Goal: Task Accomplishment & Management: Manage account settings

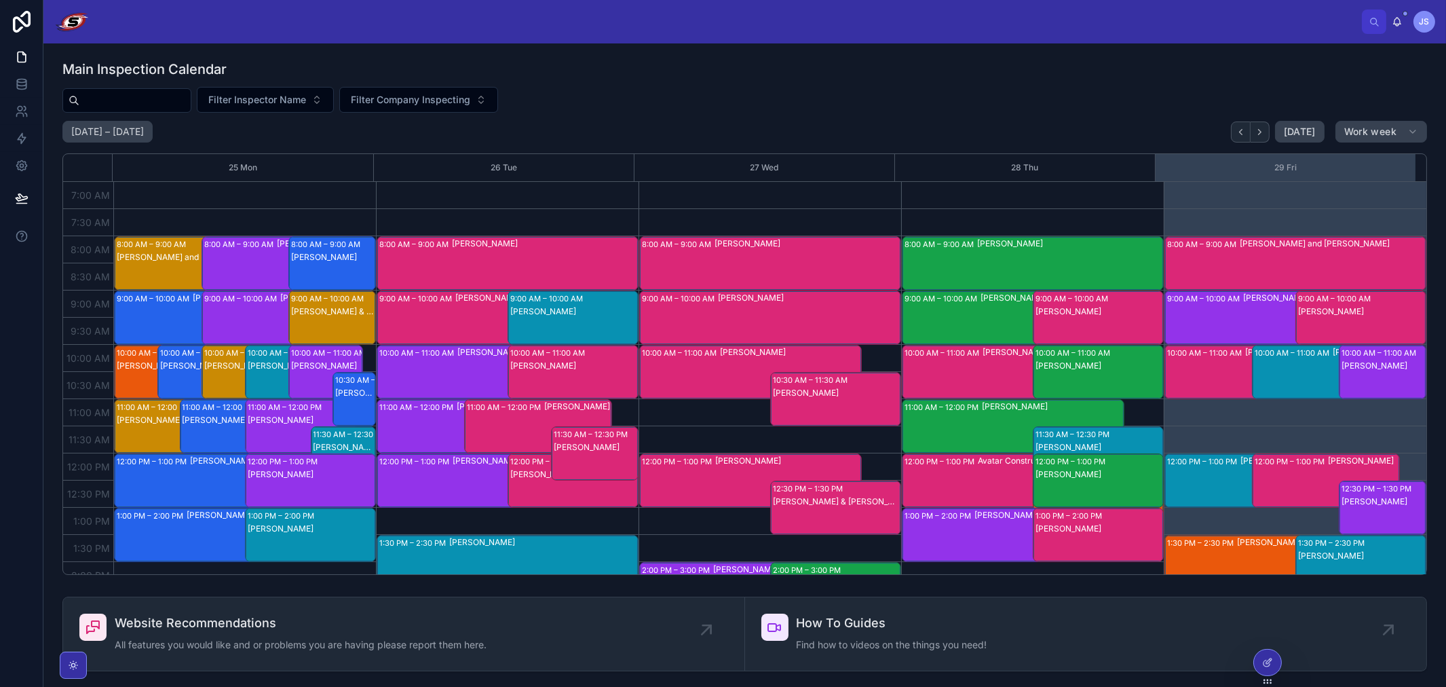
scroll to position [380, 0]
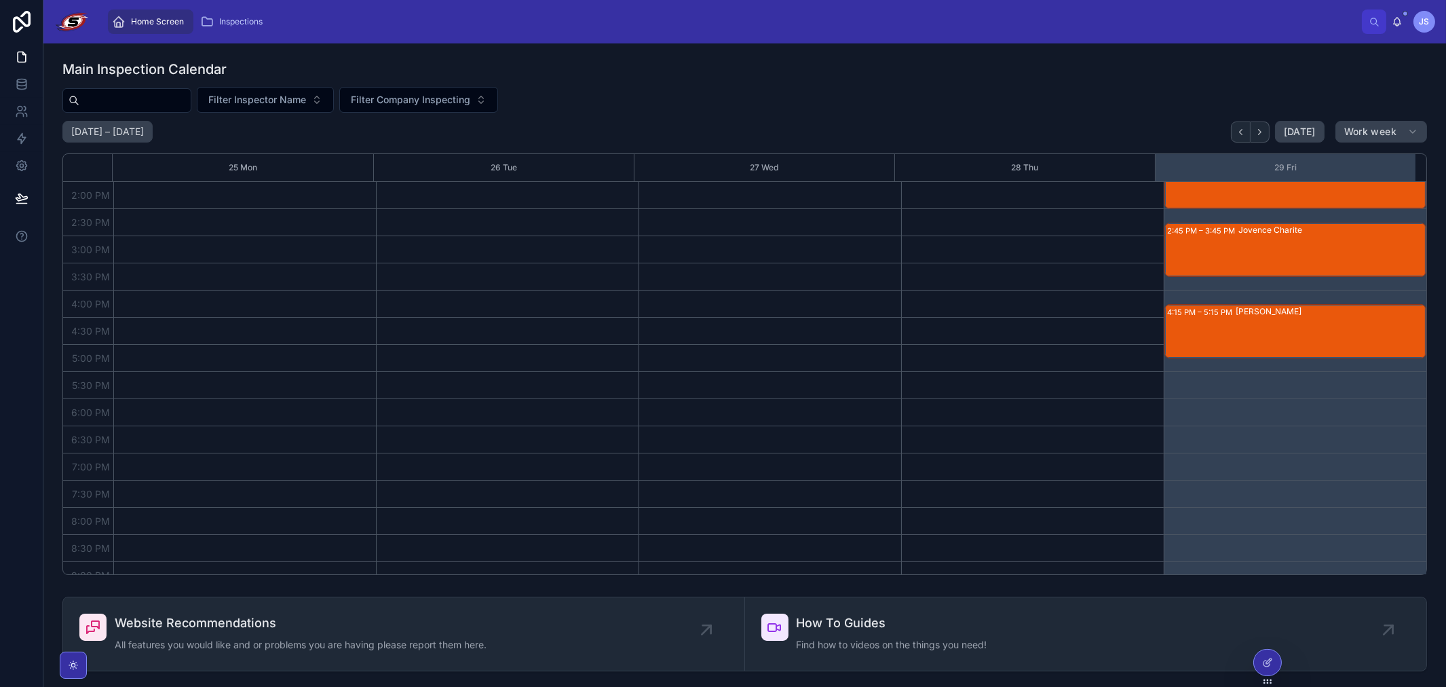
click at [1236, 326] on div "[PERSON_NAME]" at bounding box center [1330, 331] width 189 height 52
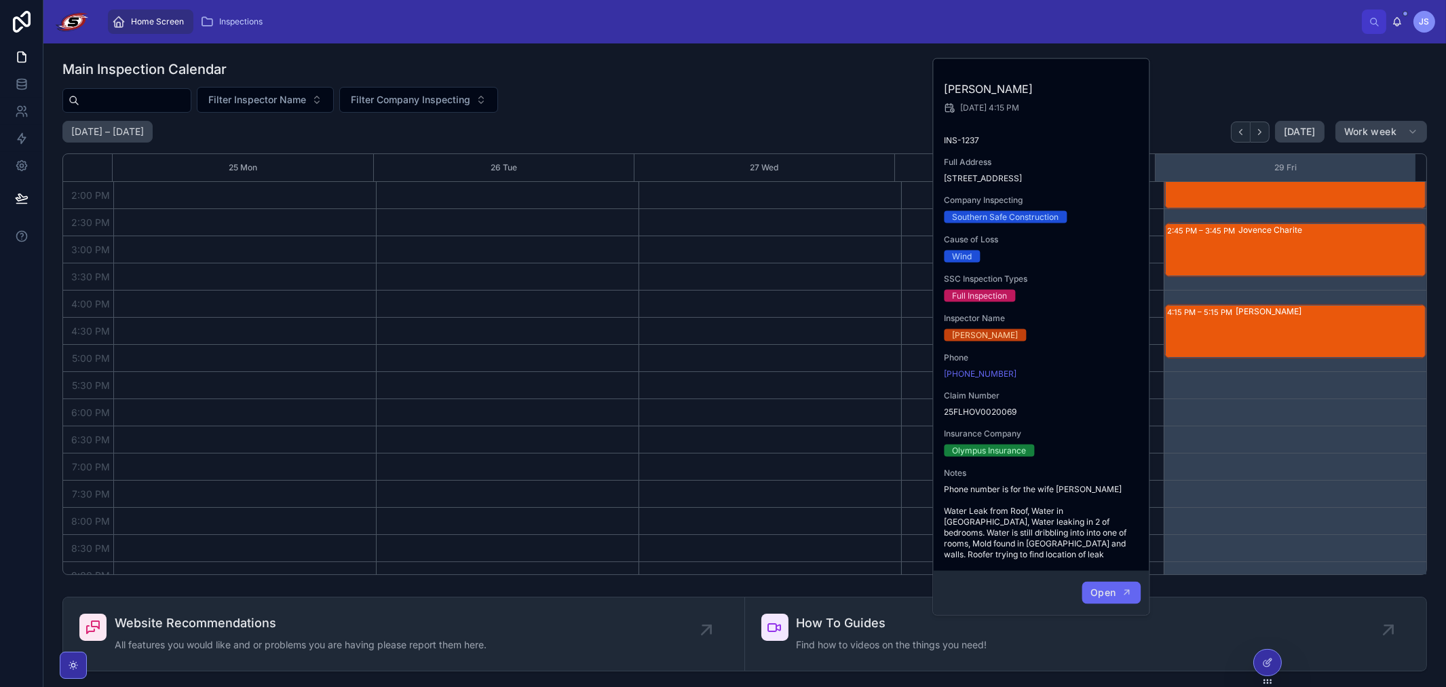
click at [1114, 586] on span "Open" at bounding box center [1103, 592] width 25 height 12
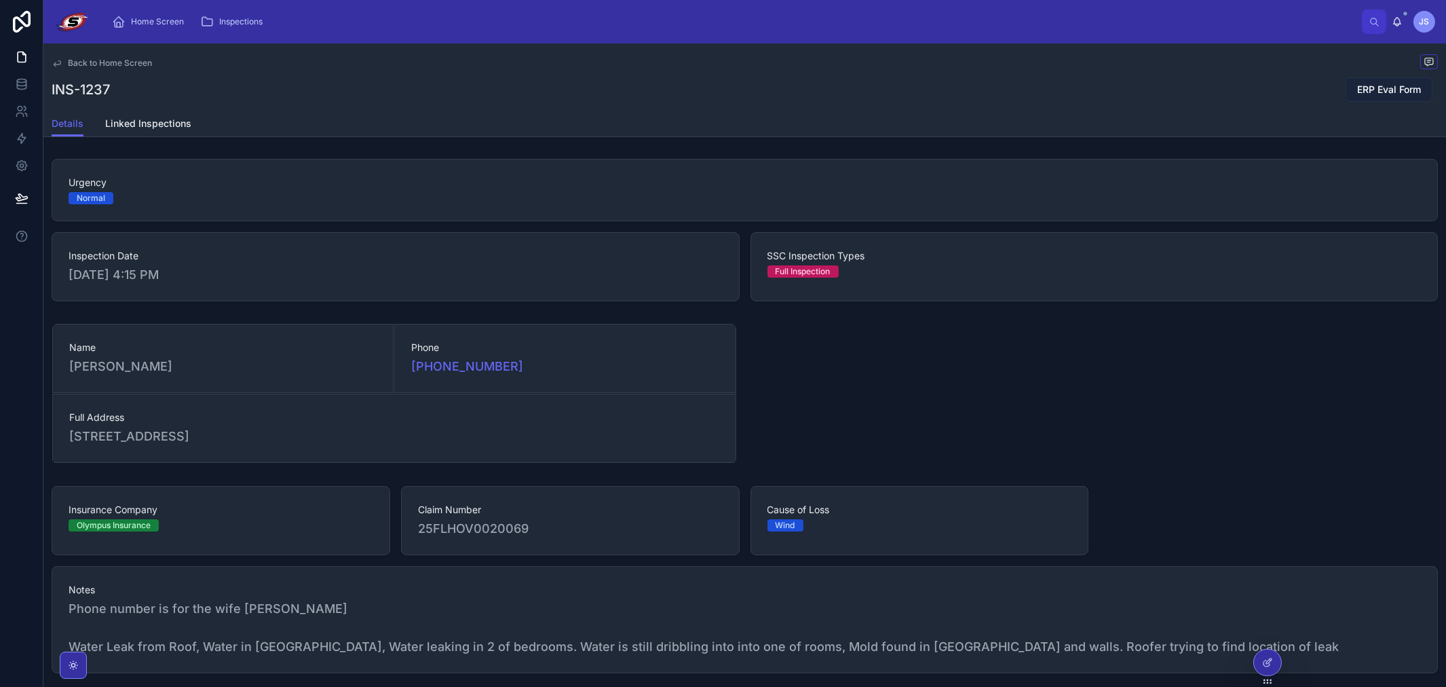
click at [1393, 83] on span "ERP Eval Form" at bounding box center [1390, 90] width 64 height 14
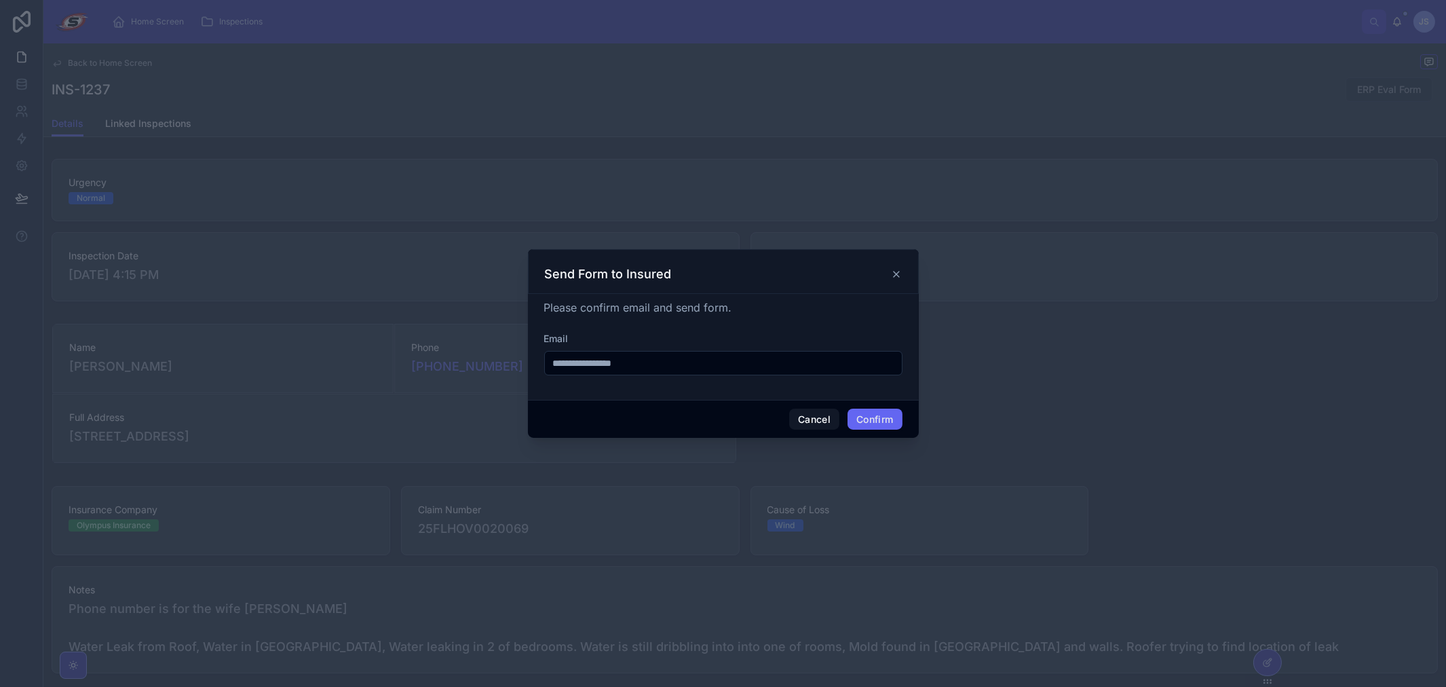
click at [670, 358] on input "**********" at bounding box center [723, 363] width 357 height 19
drag, startPoint x: 544, startPoint y: 309, endPoint x: 755, endPoint y: 303, distance: 210.5
click at [755, 303] on div "Please confirm email and send form." at bounding box center [723, 307] width 358 height 16
click at [735, 356] on input "**********" at bounding box center [723, 363] width 357 height 19
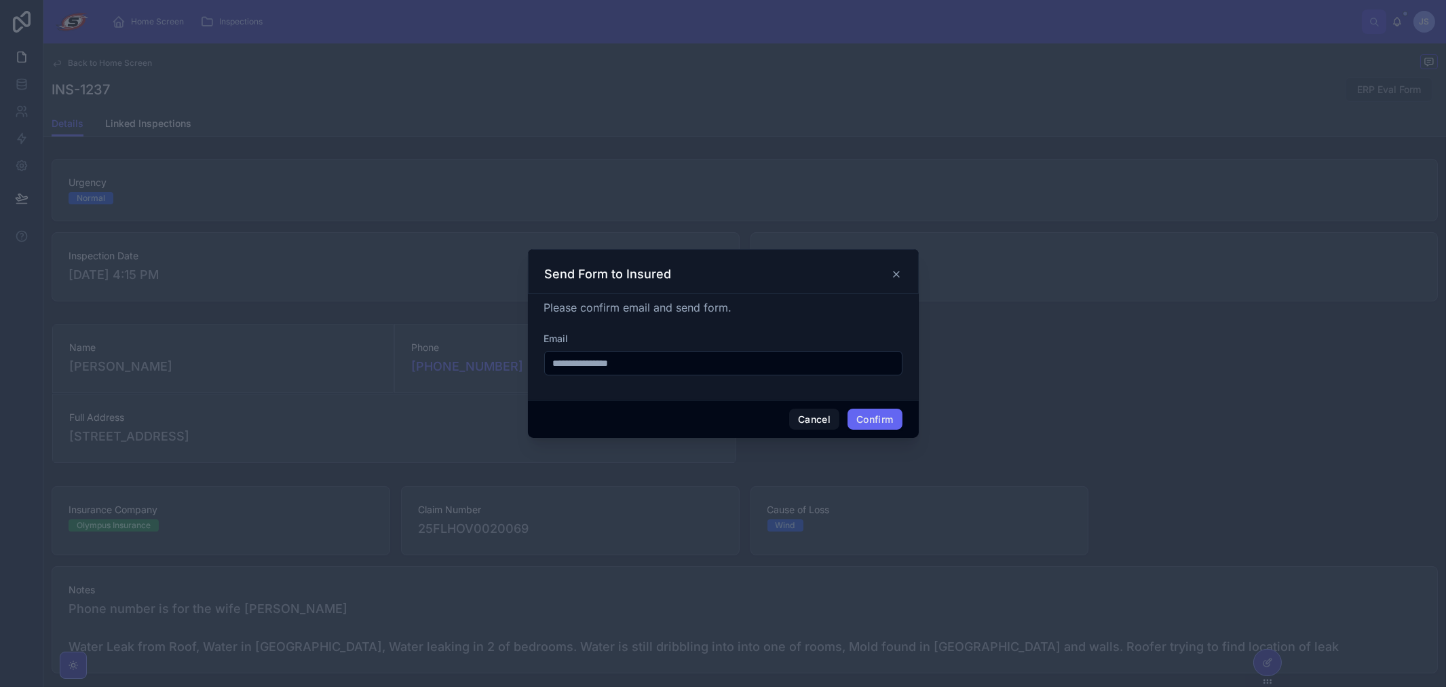
type input "**********"
click at [772, 343] on div "Email" at bounding box center [723, 339] width 358 height 14
click at [812, 423] on button "Cancel" at bounding box center [814, 420] width 50 height 22
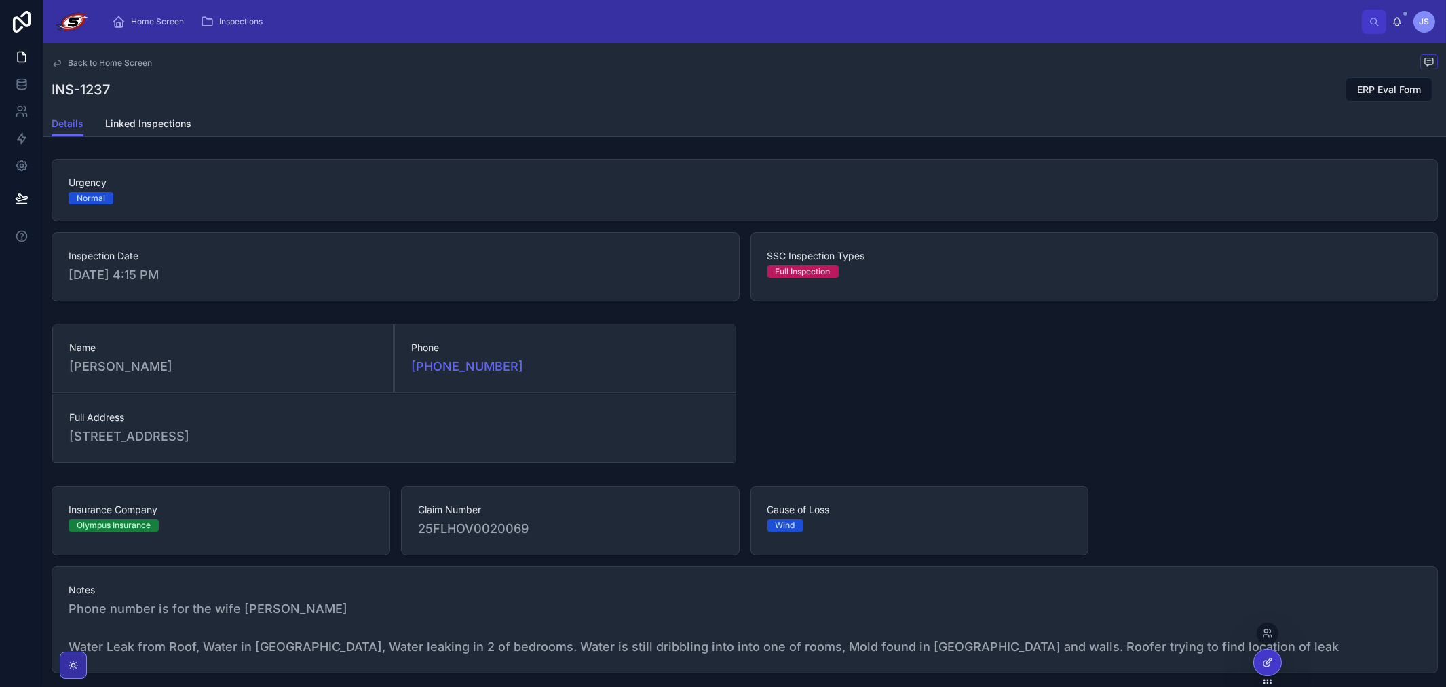
click at [1263, 654] on div at bounding box center [1267, 663] width 27 height 26
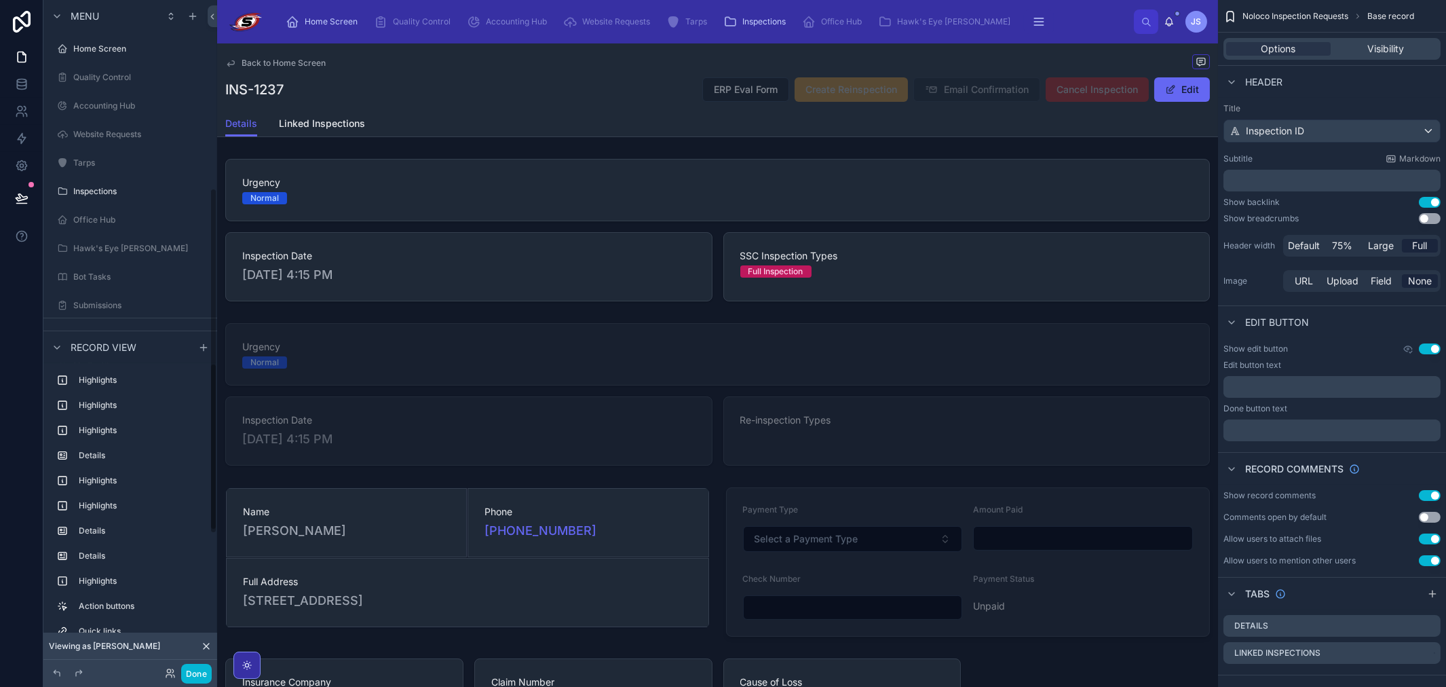
scroll to position [369, 0]
click at [202, 643] on icon at bounding box center [206, 646] width 11 height 11
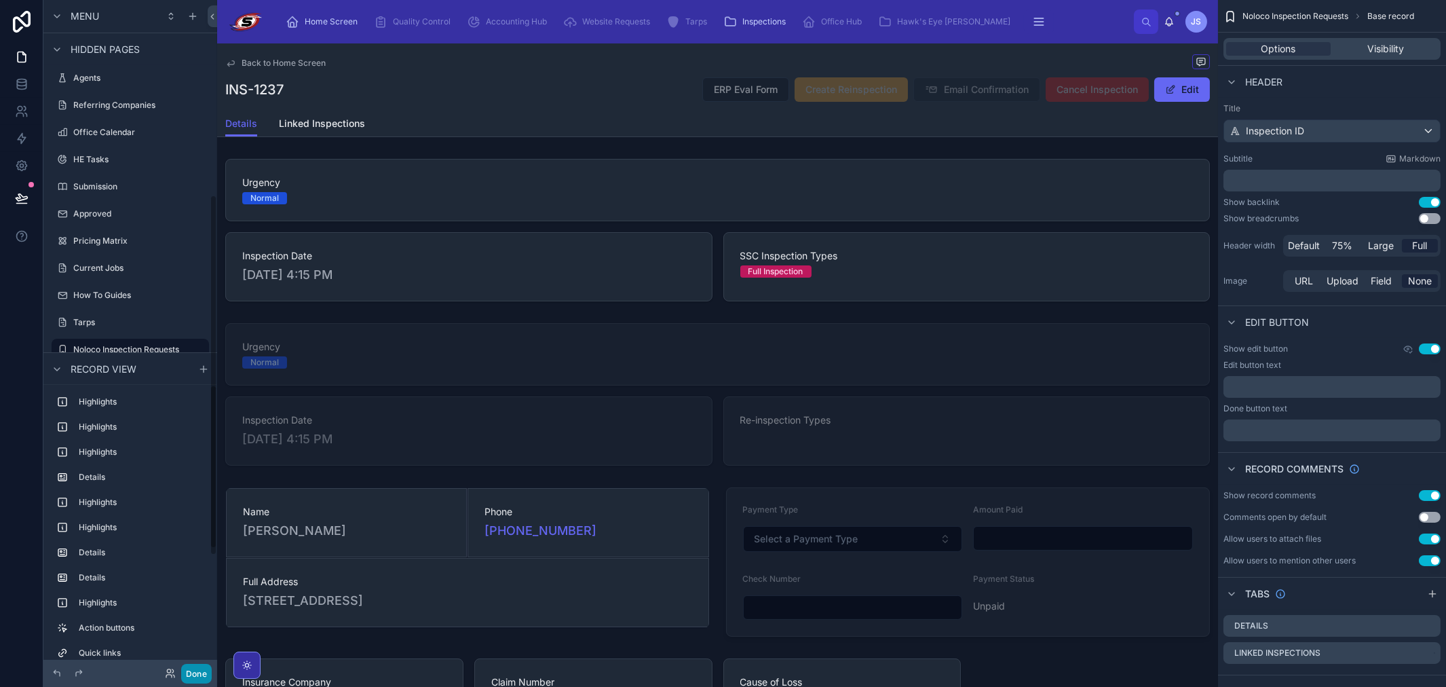
click at [198, 672] on button "Done" at bounding box center [196, 674] width 31 height 20
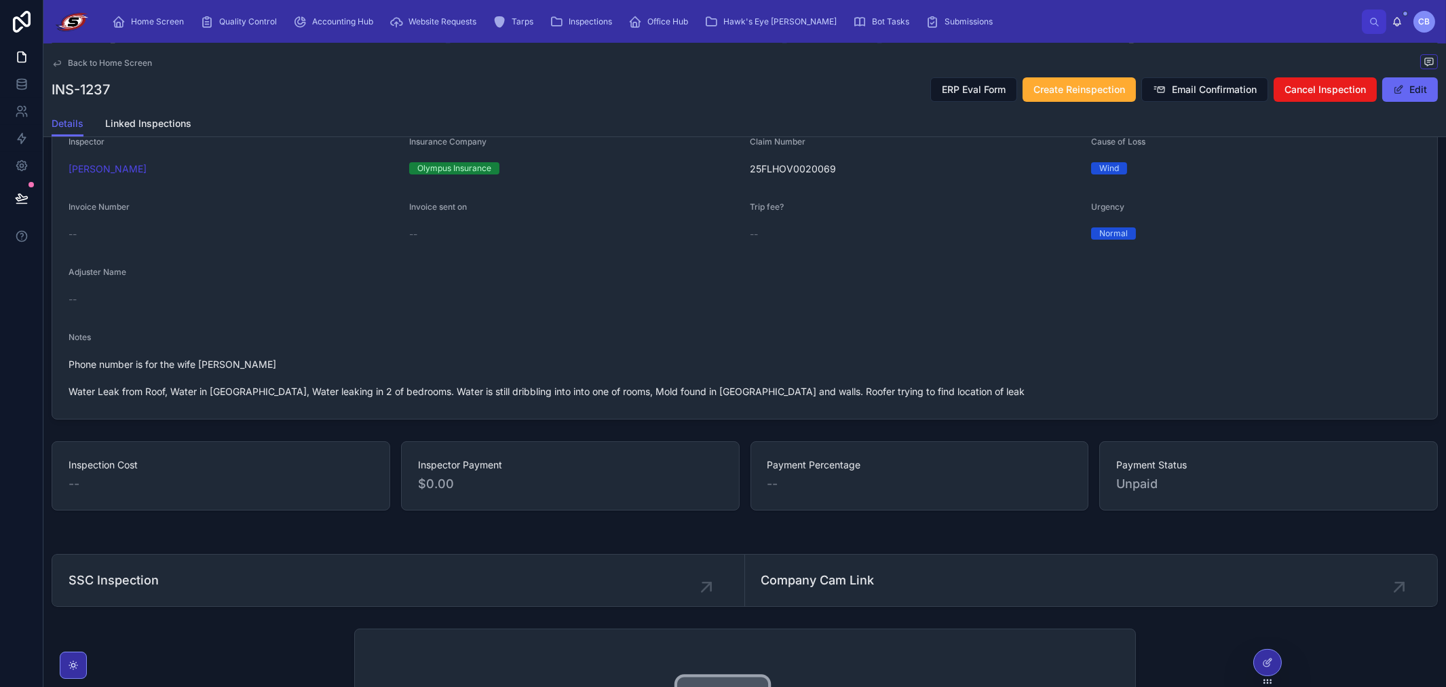
scroll to position [377, 0]
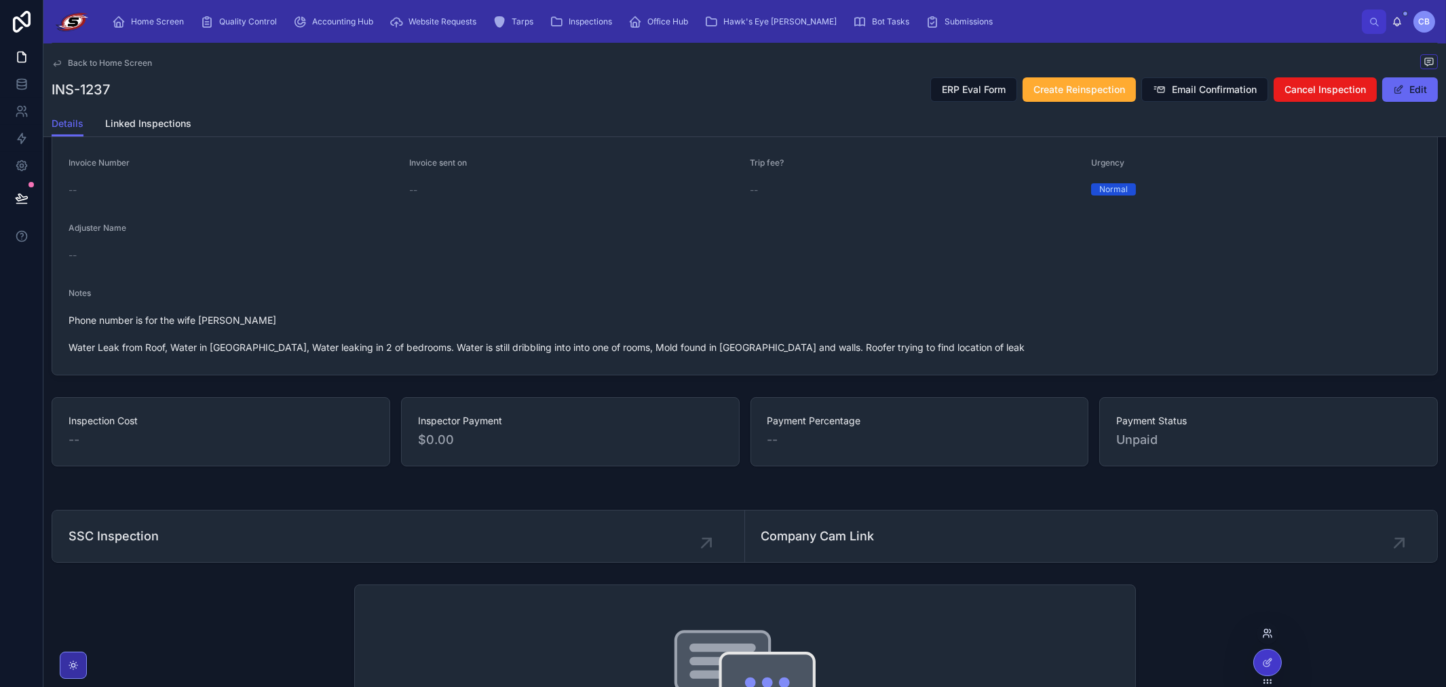
click at [1271, 634] on icon at bounding box center [1268, 633] width 11 height 11
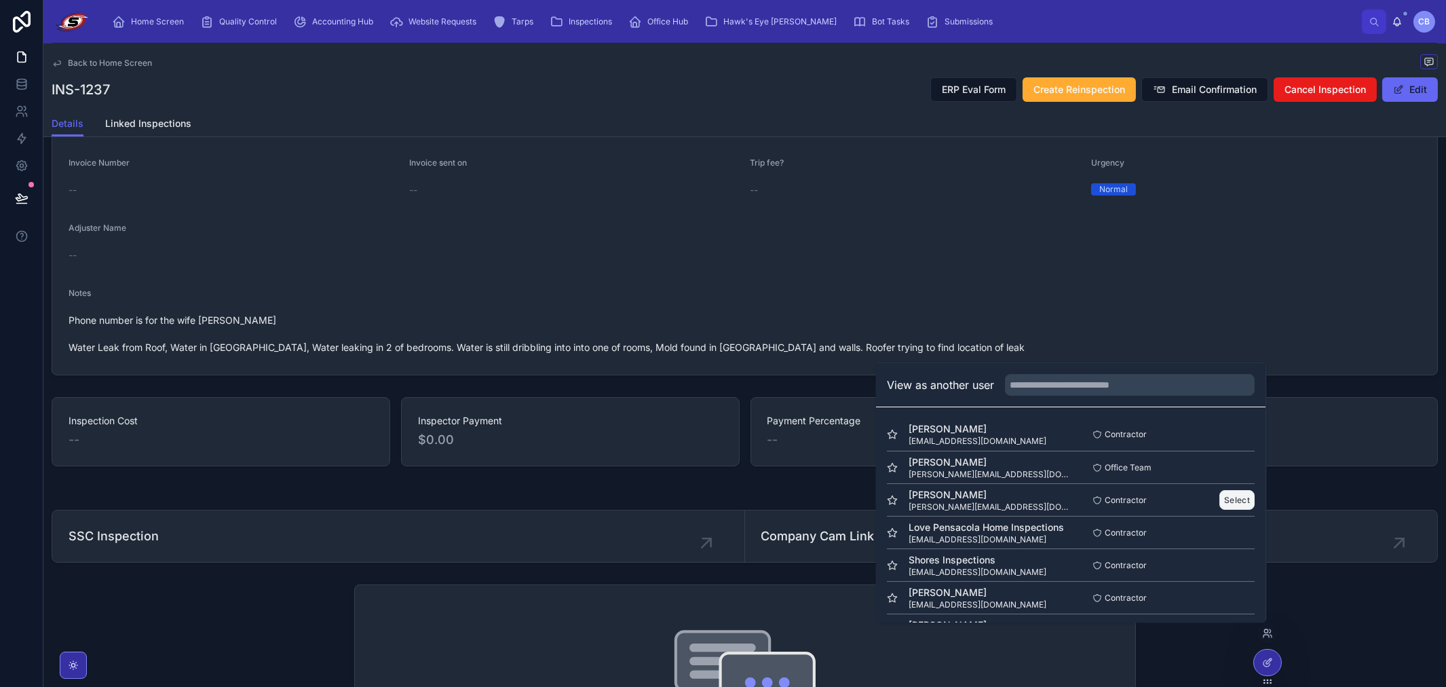
click at [1237, 505] on button "Select" at bounding box center [1237, 500] width 35 height 20
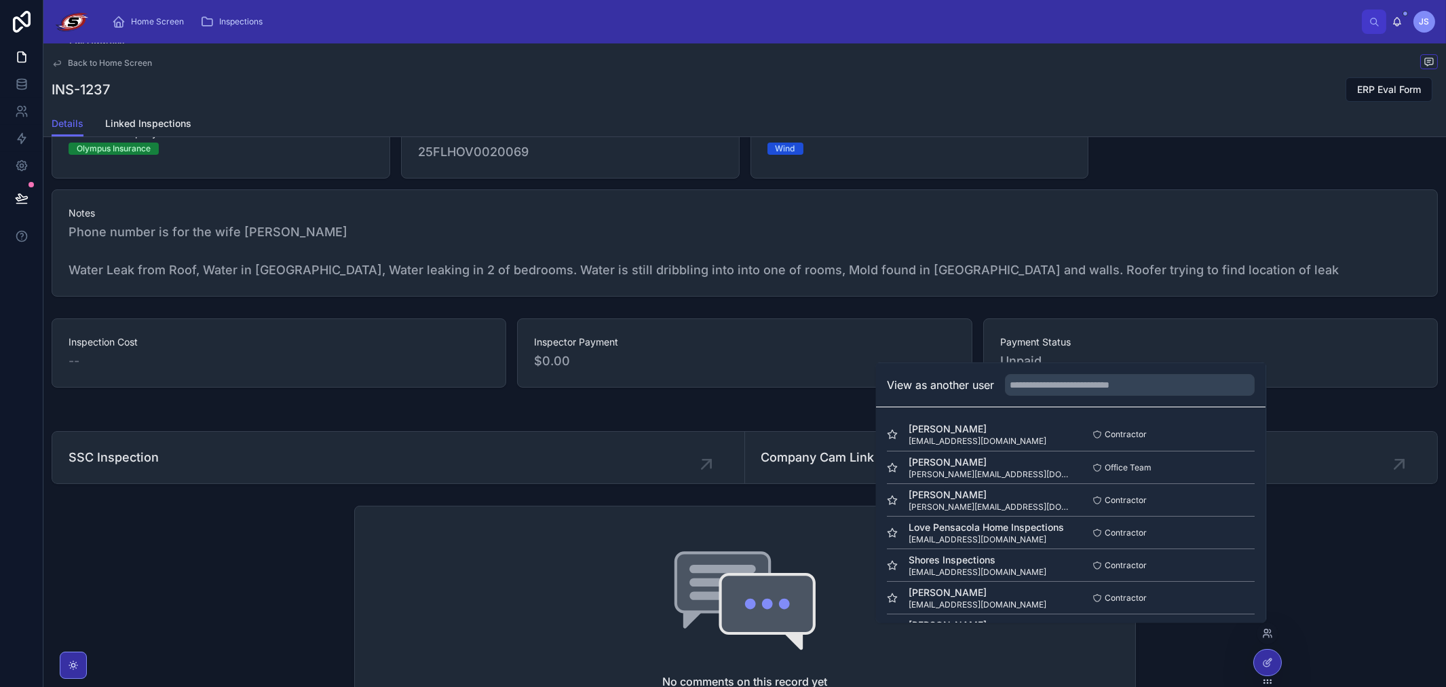
click at [973, 334] on div "Inspection Cost -- Inspector Payment $0.00 Payment Status Unpaid" at bounding box center [745, 352] width 1387 height 69
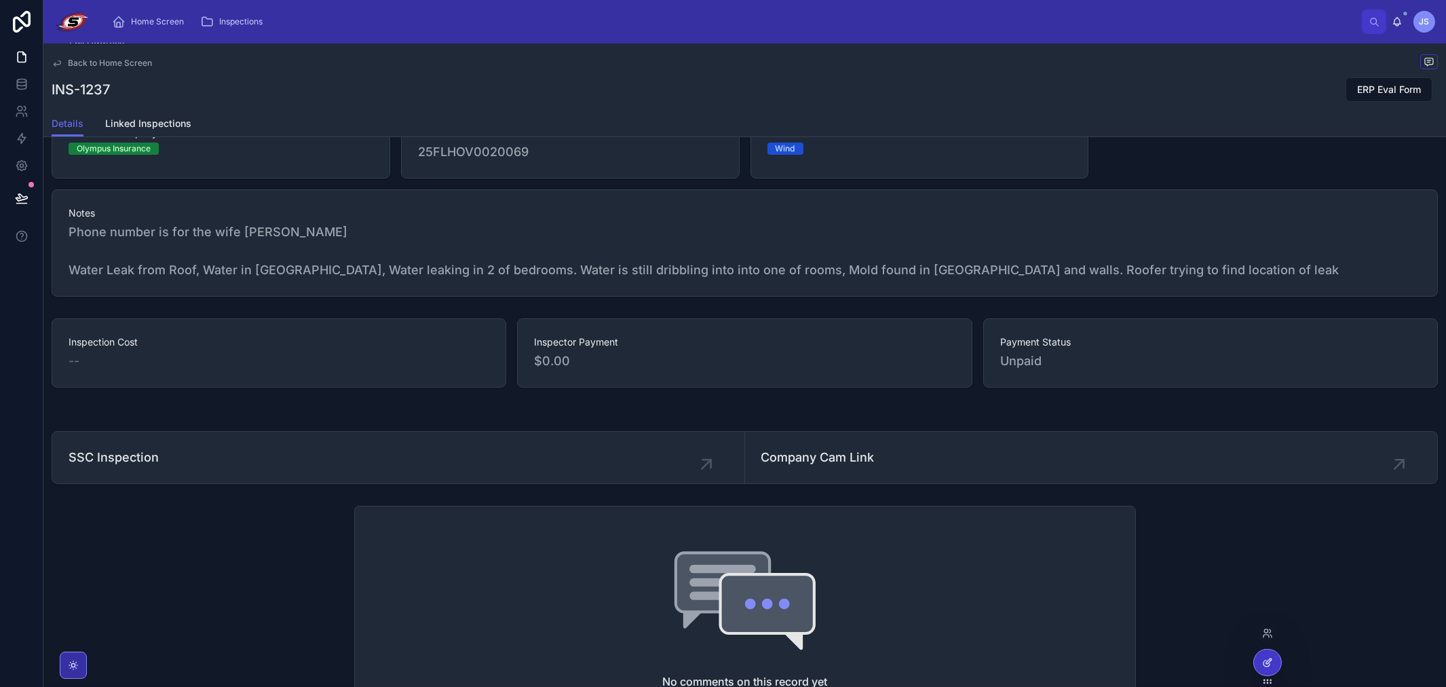
click at [1267, 670] on div at bounding box center [1267, 663] width 27 height 26
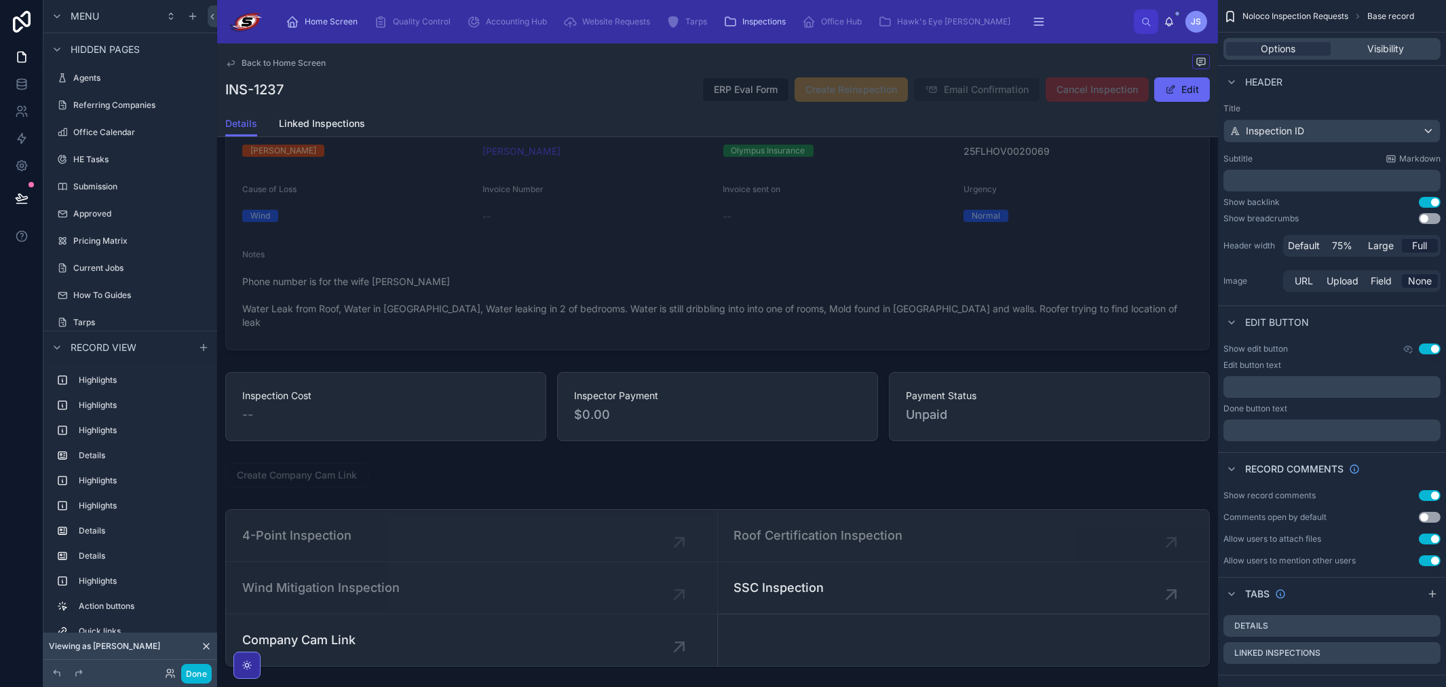
scroll to position [1433, 0]
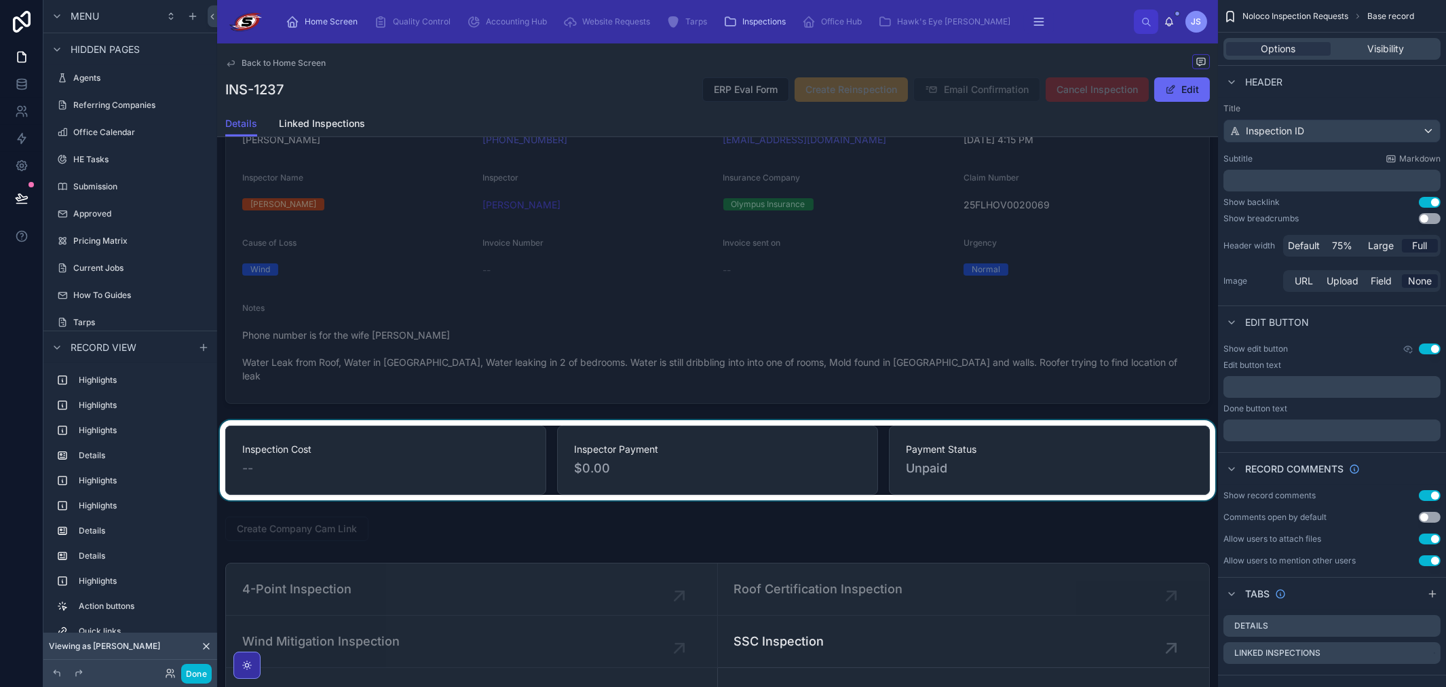
click at [388, 432] on div at bounding box center [717, 460] width 1001 height 80
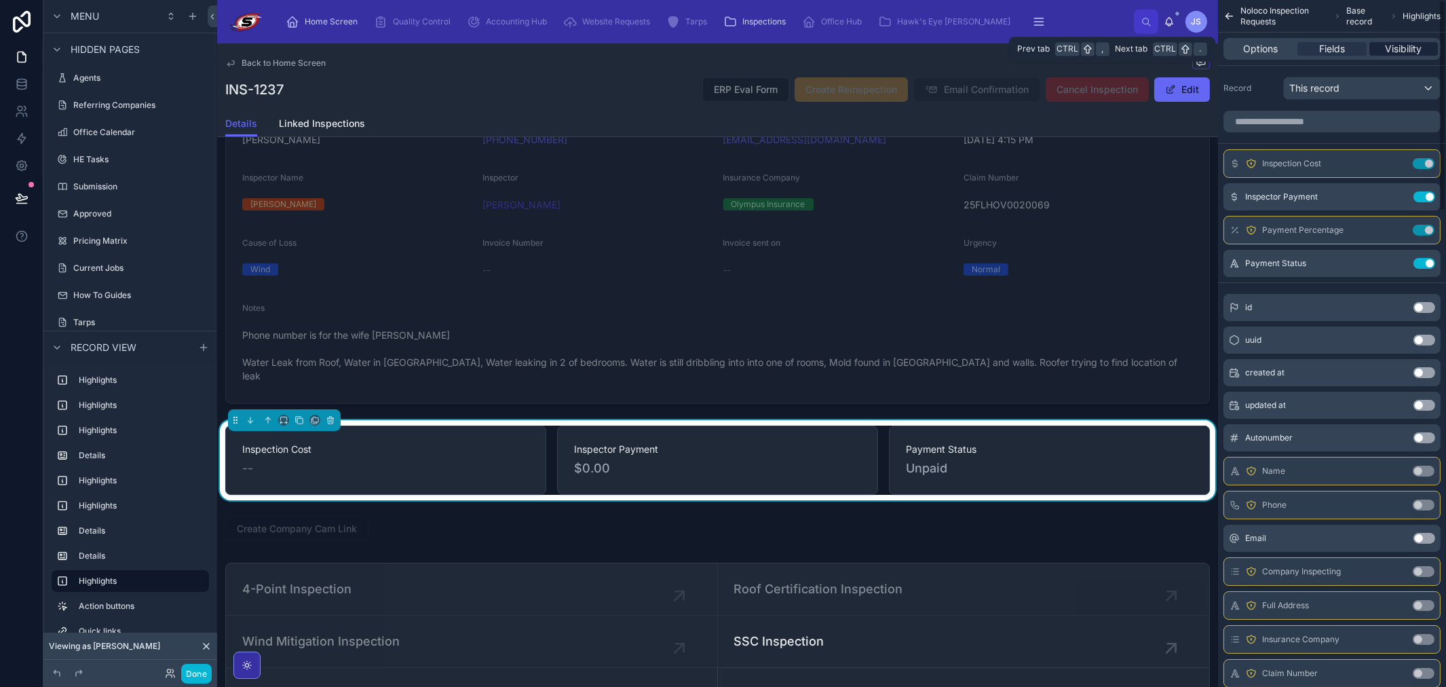
click at [1396, 43] on span "Visibility" at bounding box center [1403, 49] width 37 height 14
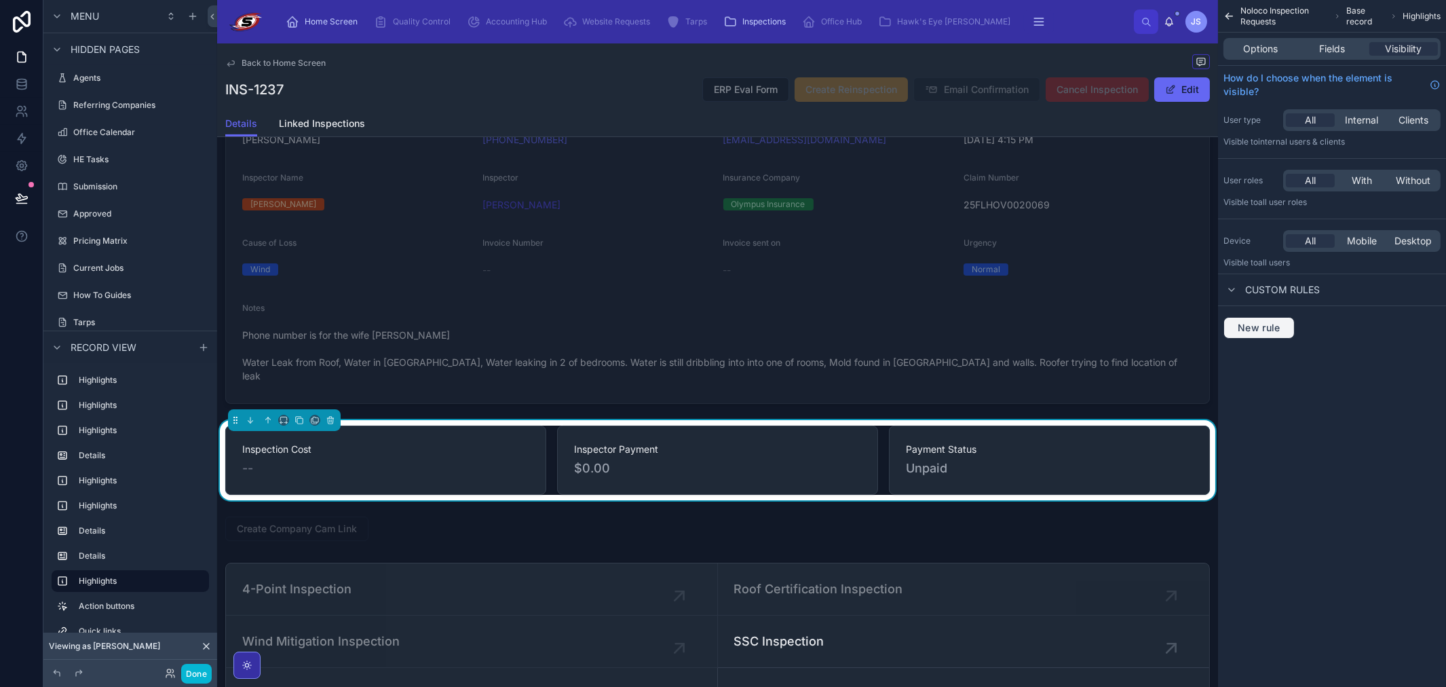
click at [1257, 337] on button "New rule" at bounding box center [1259, 328] width 71 height 22
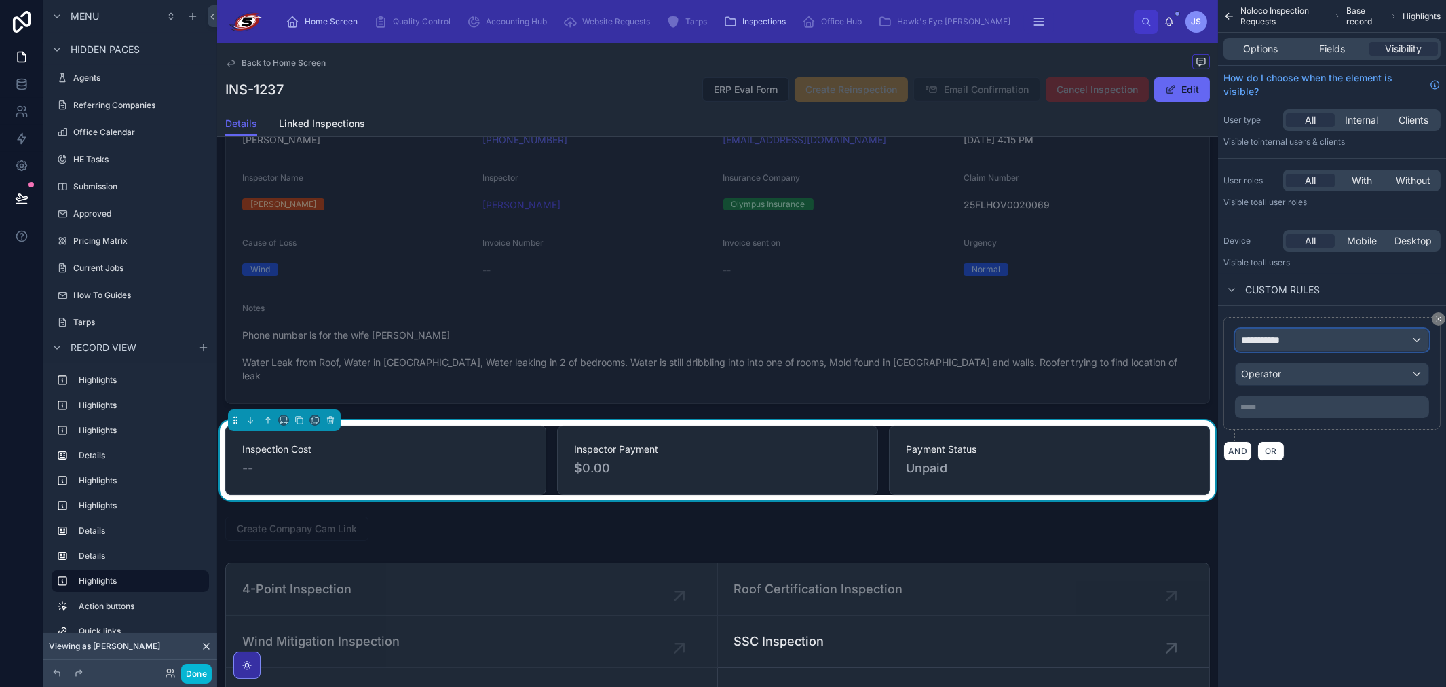
click at [1288, 336] on span "**********" at bounding box center [1266, 340] width 50 height 14
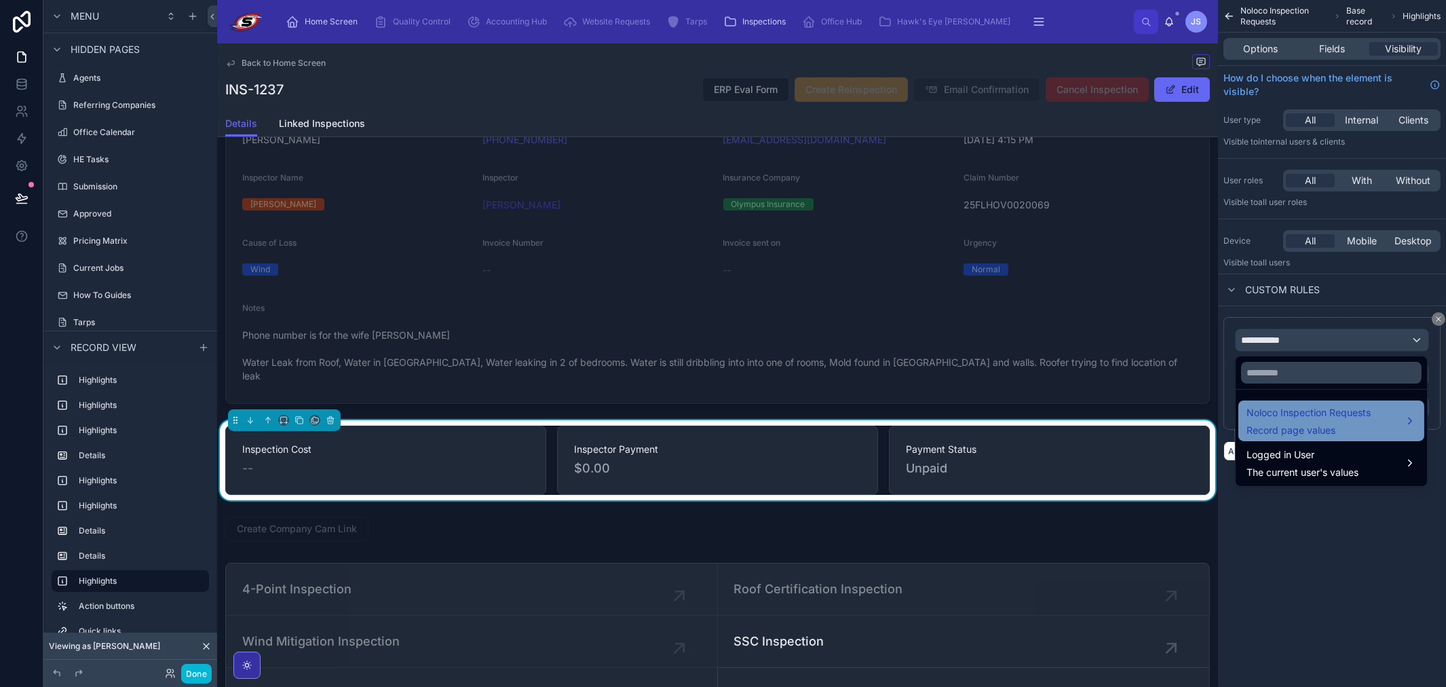
click at [1272, 422] on div "Noloco Inspection Requests Record page values" at bounding box center [1309, 421] width 124 height 33
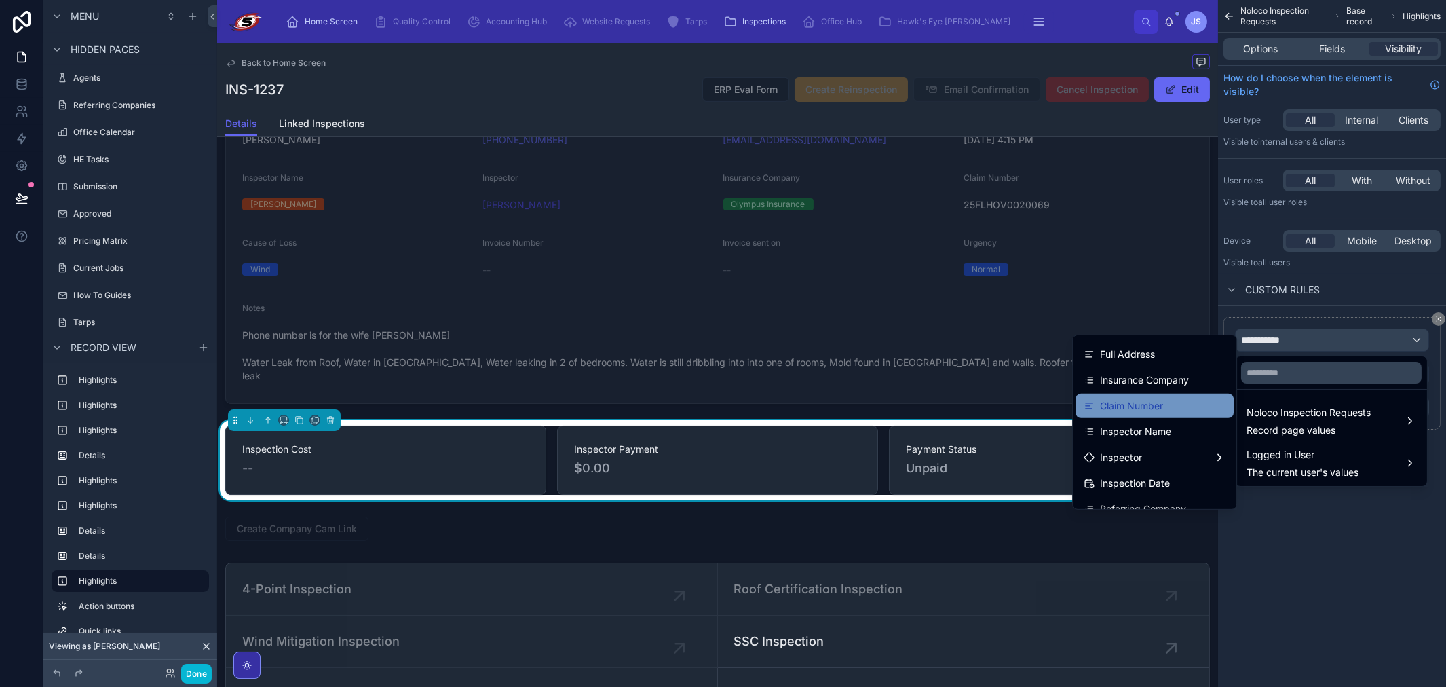
scroll to position [75, 0]
click at [1162, 403] on span "Company Inspecting" at bounding box center [1146, 404] width 92 height 16
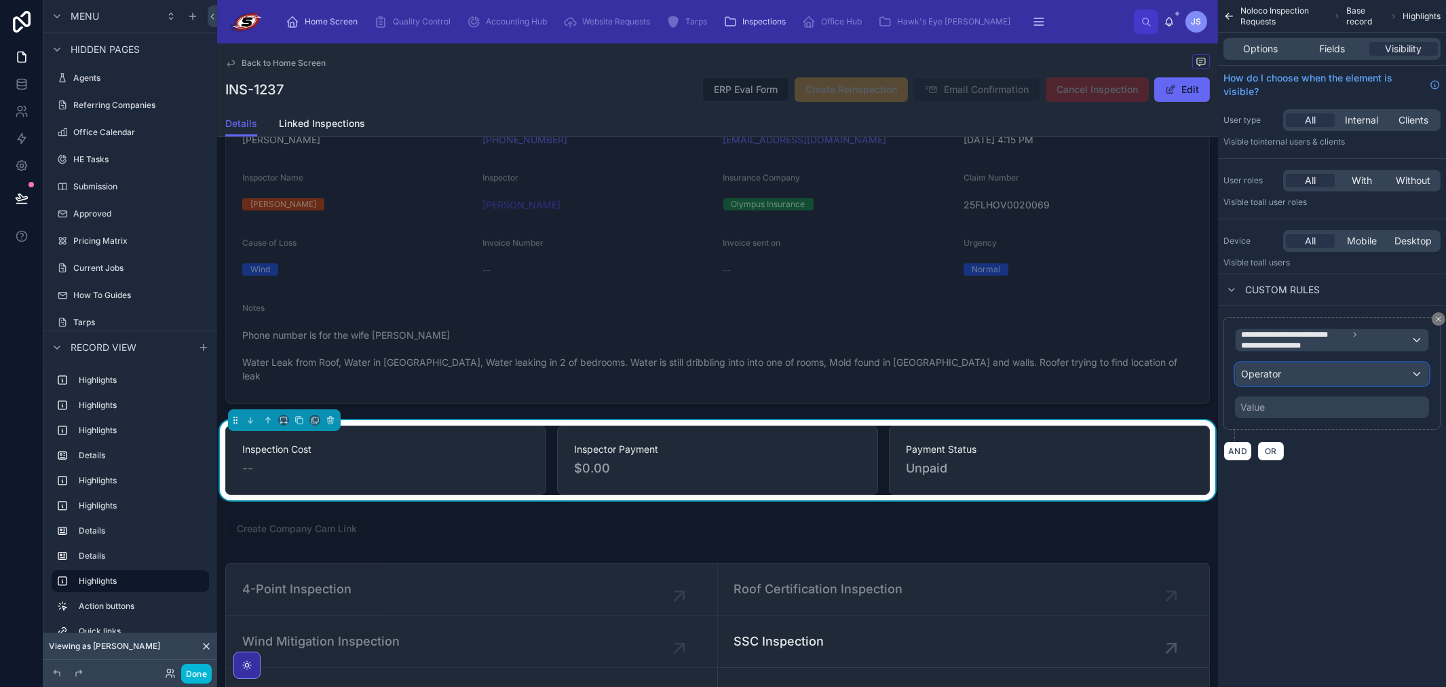
click at [1307, 369] on div "Operator" at bounding box center [1332, 374] width 193 height 22
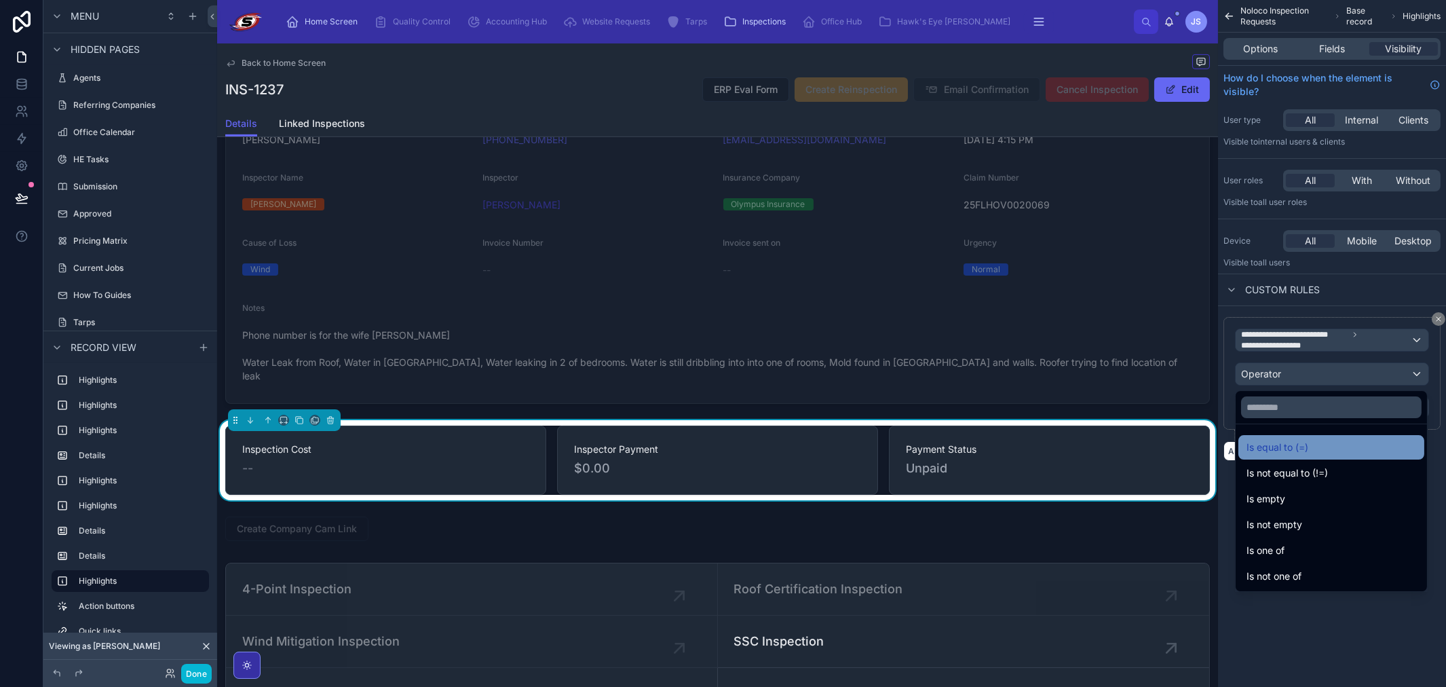
click at [1273, 442] on span "Is equal to (=)" at bounding box center [1278, 447] width 62 height 16
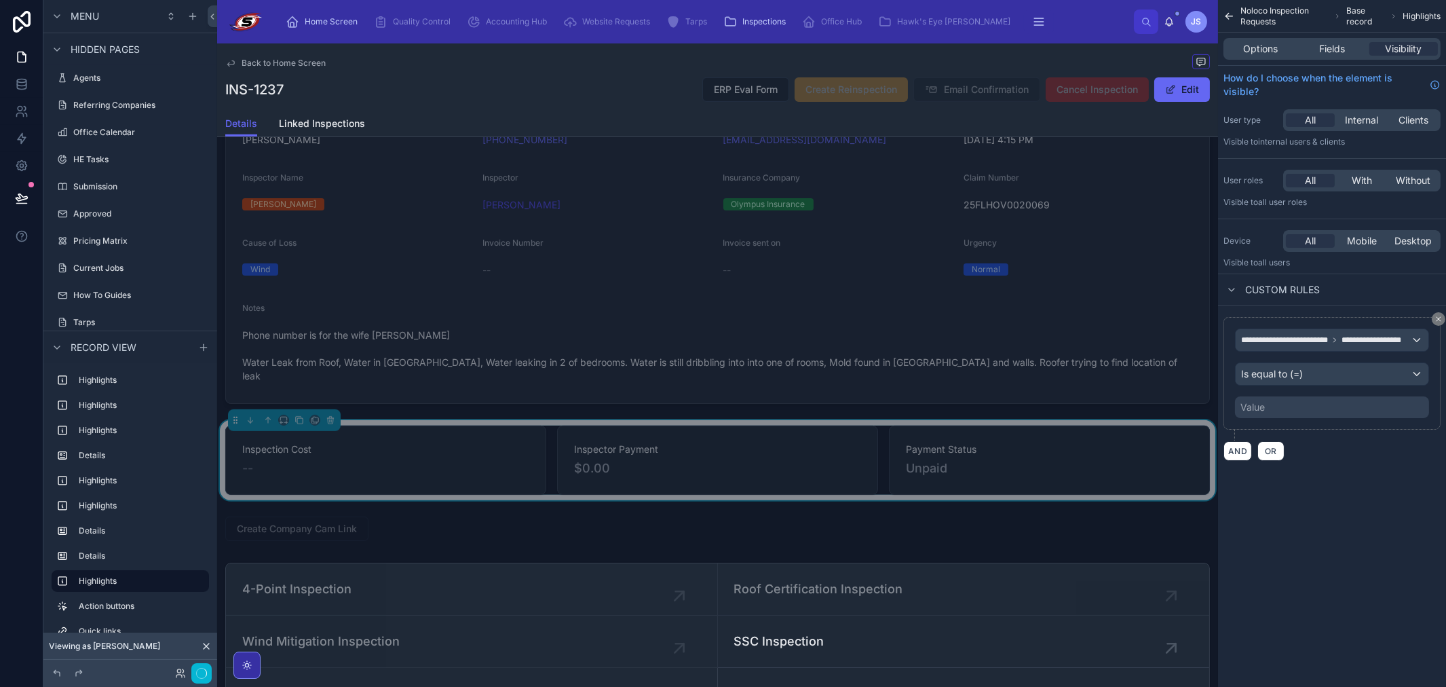
click at [1258, 407] on div "Value" at bounding box center [1253, 407] width 24 height 14
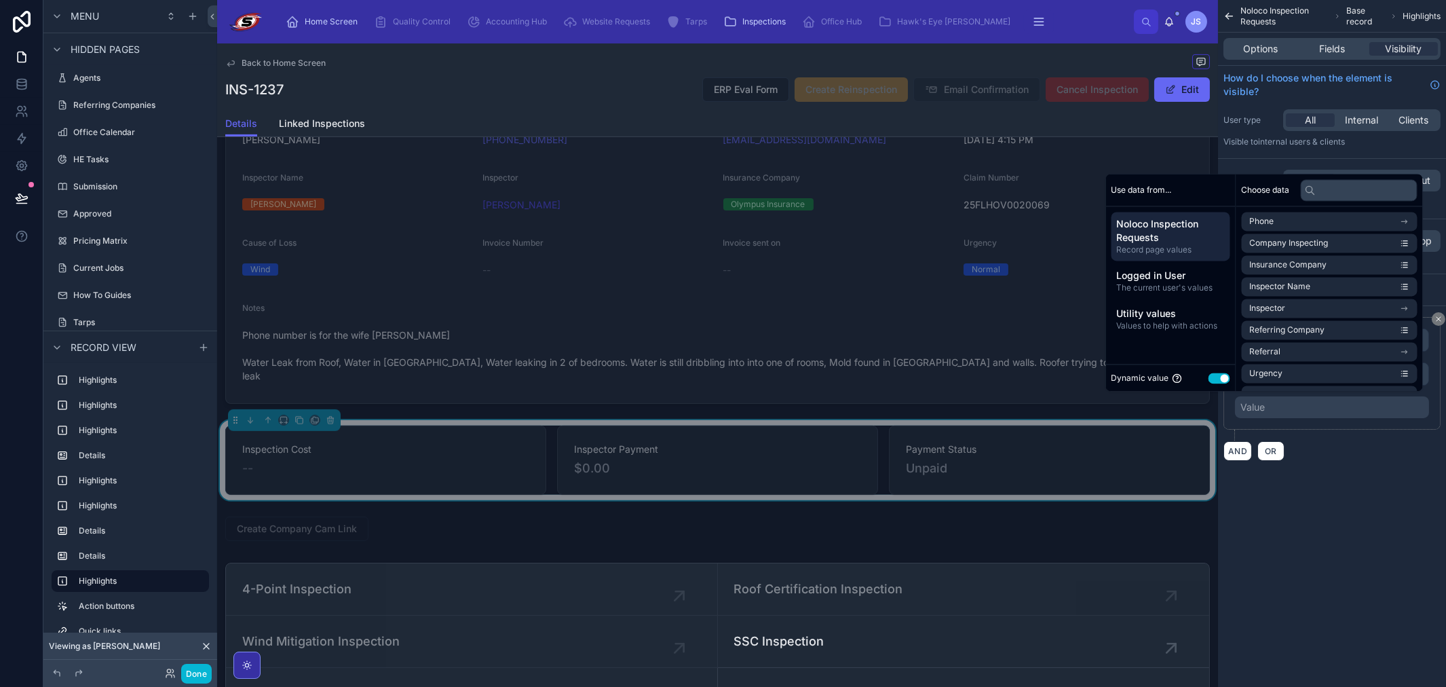
click at [1209, 378] on button "Use setting" at bounding box center [1220, 378] width 22 height 11
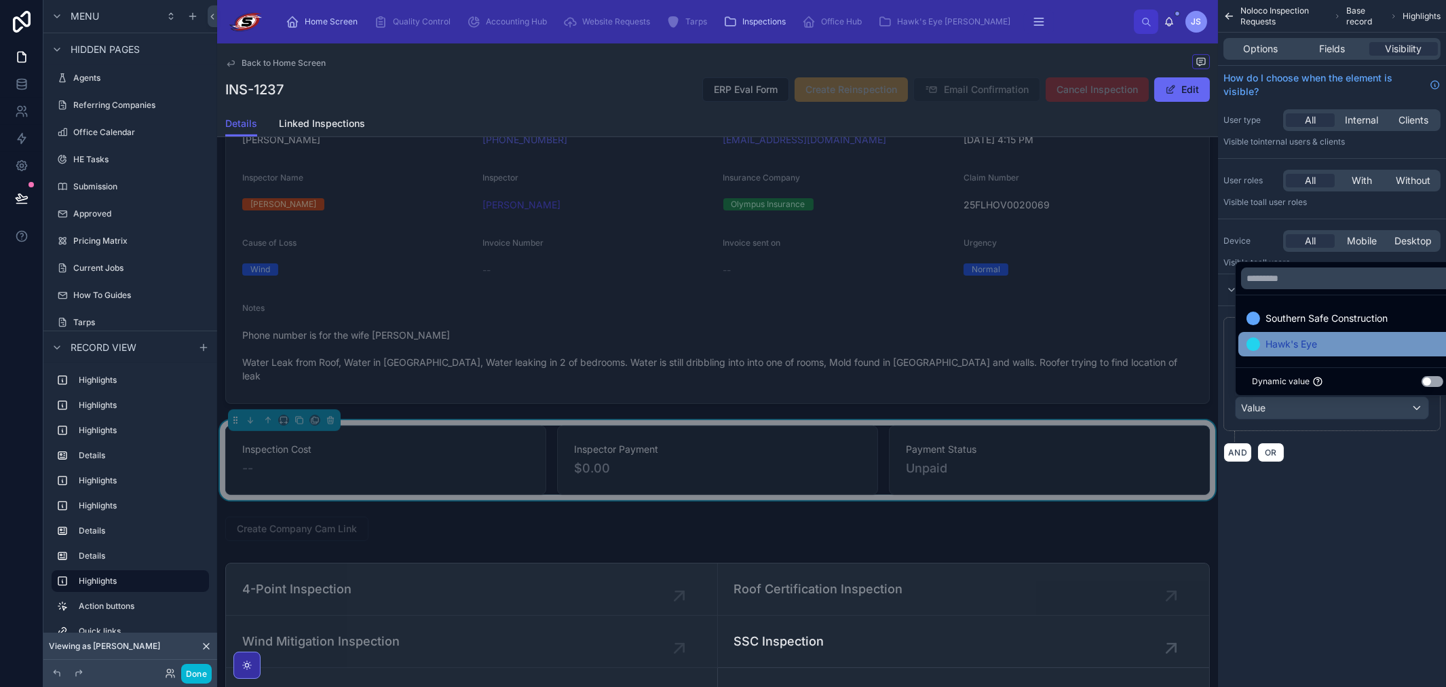
click at [1276, 332] on div "Hawk's Eye" at bounding box center [1348, 344] width 219 height 24
click at [1328, 446] on div "AND OR" at bounding box center [1332, 452] width 217 height 20
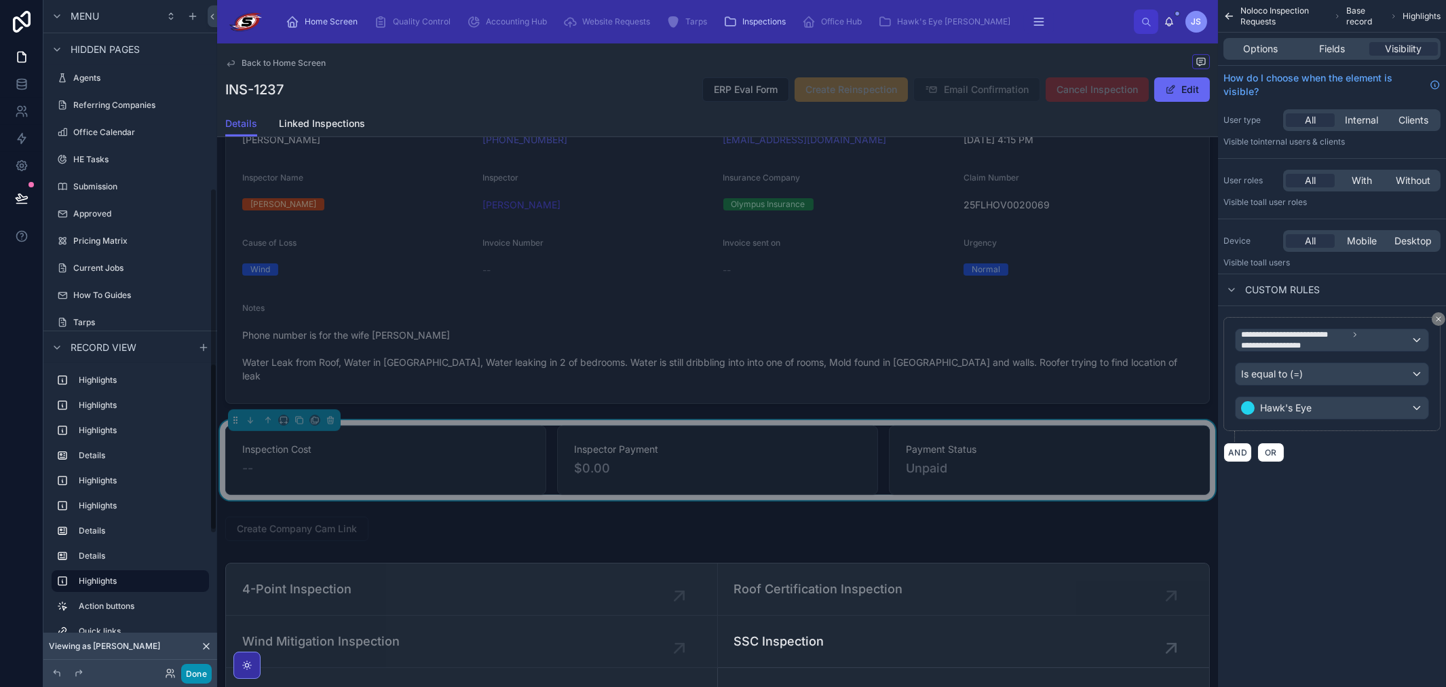
click at [207, 672] on button "Done" at bounding box center [196, 674] width 31 height 20
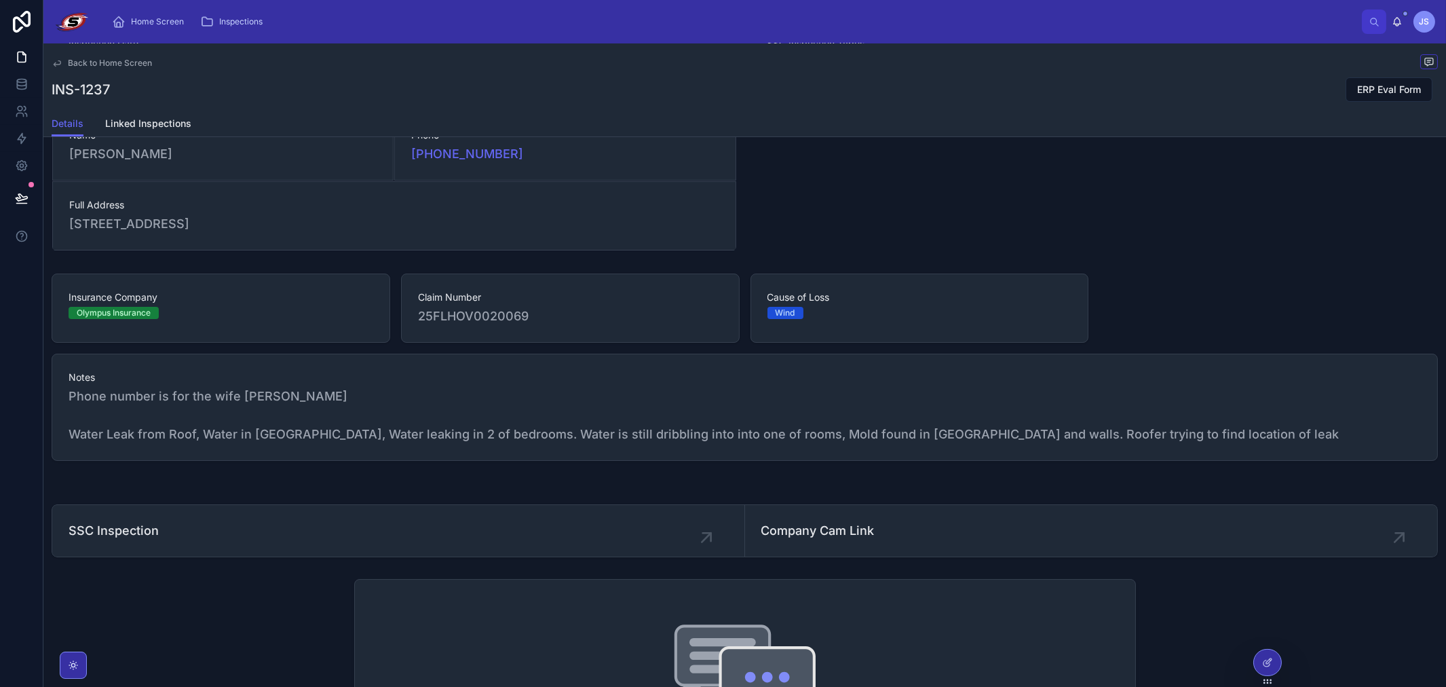
scroll to position [82, 0]
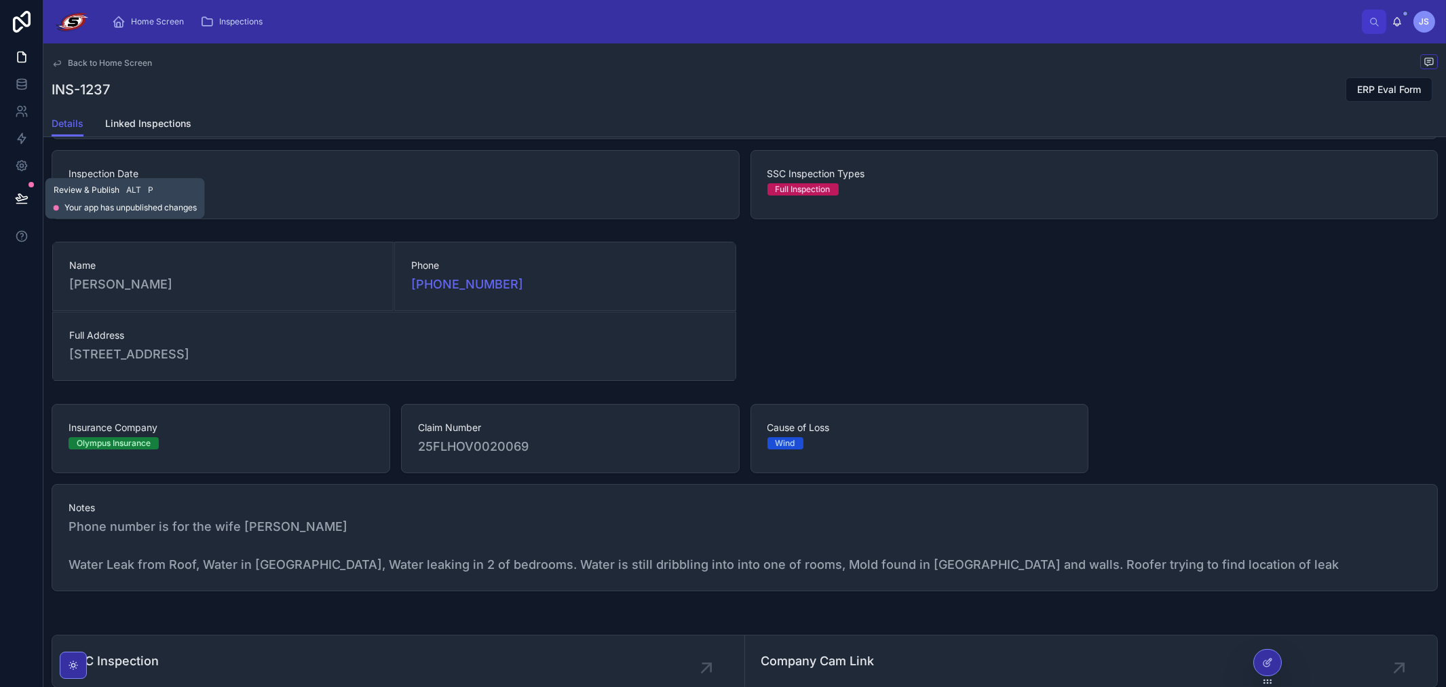
click at [31, 202] on button at bounding box center [22, 198] width 30 height 38
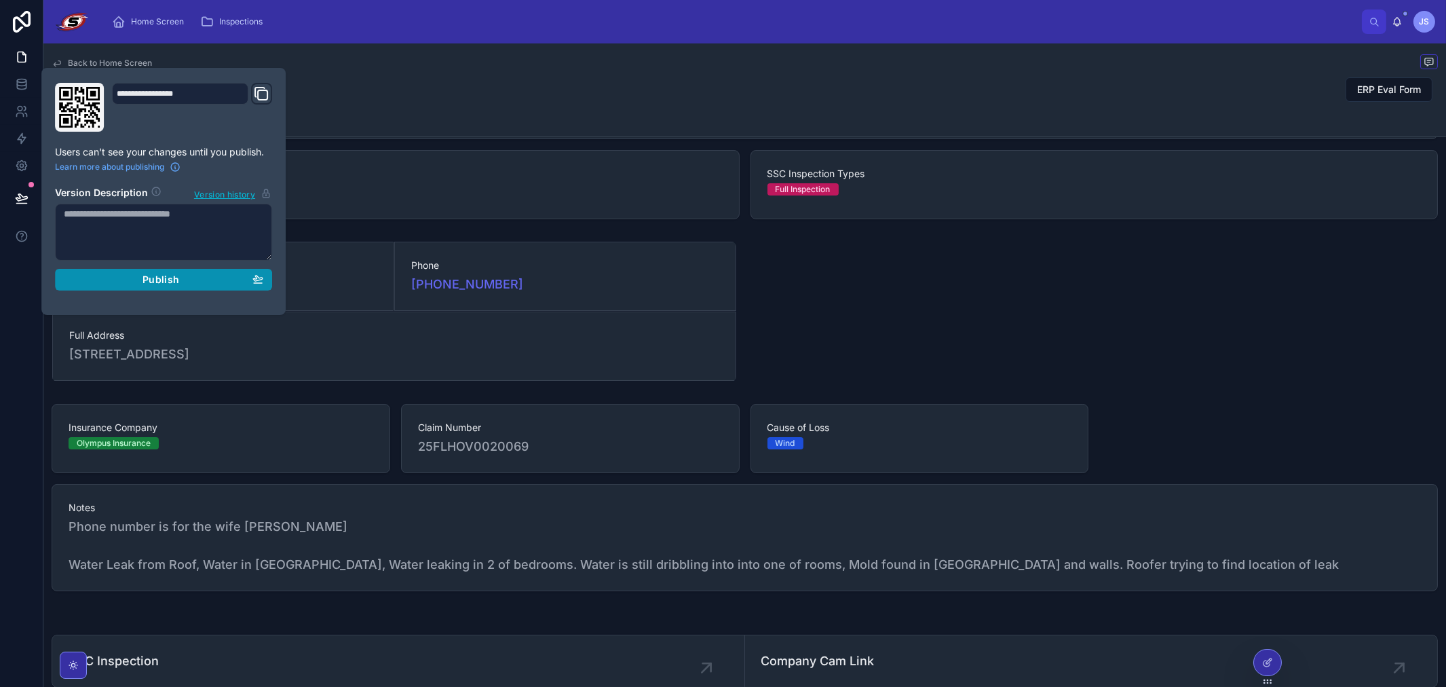
click at [144, 278] on span "Publish" at bounding box center [161, 280] width 37 height 12
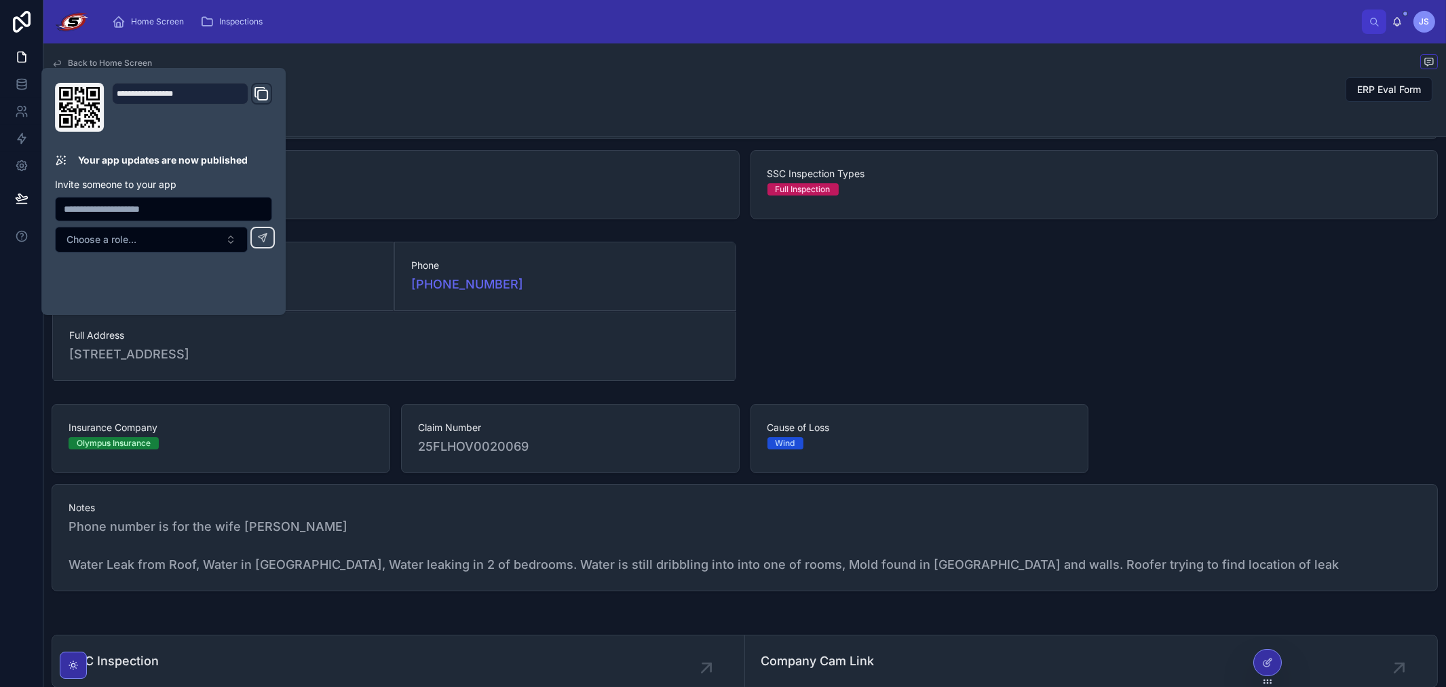
drag, startPoint x: 426, startPoint y: 88, endPoint x: 419, endPoint y: 86, distance: 7.3
click at [426, 87] on div "INS-1237 ERP Eval Form" at bounding box center [745, 90] width 1387 height 26
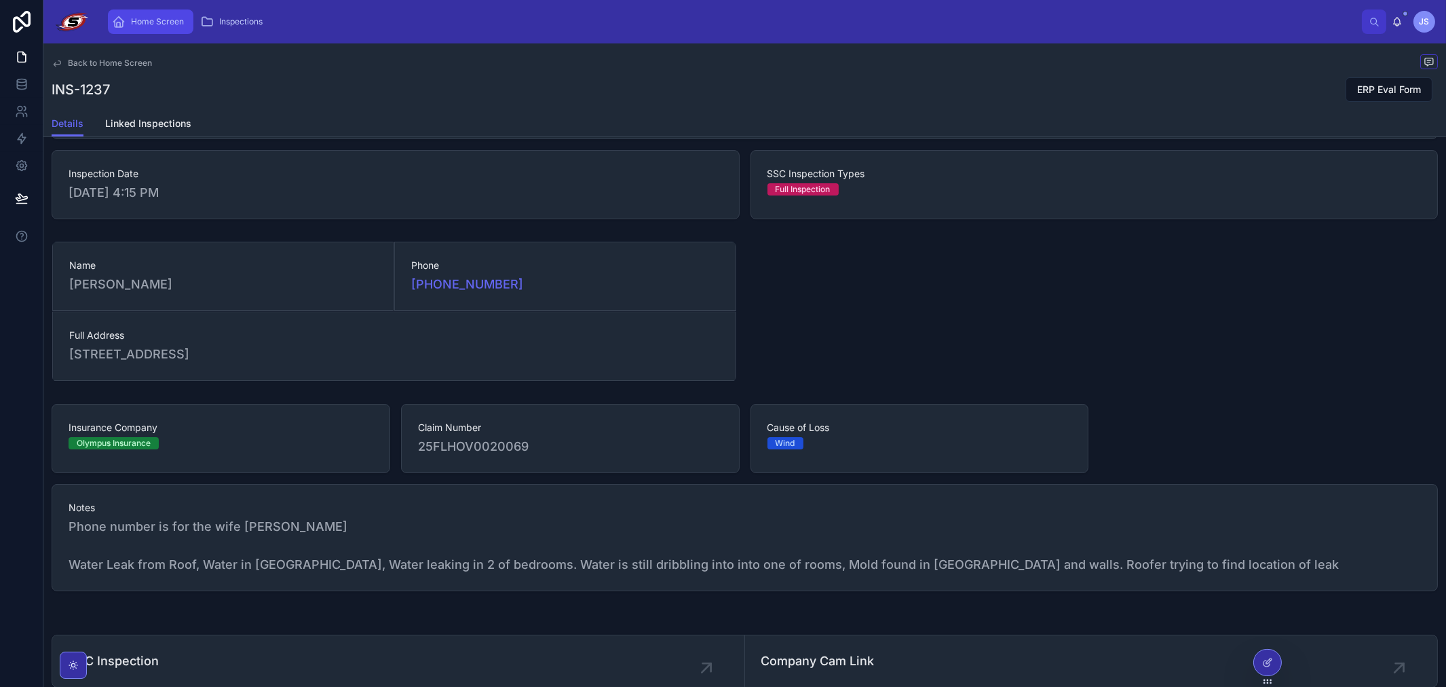
click at [159, 29] on div "Home Screen" at bounding box center [150, 22] width 77 height 22
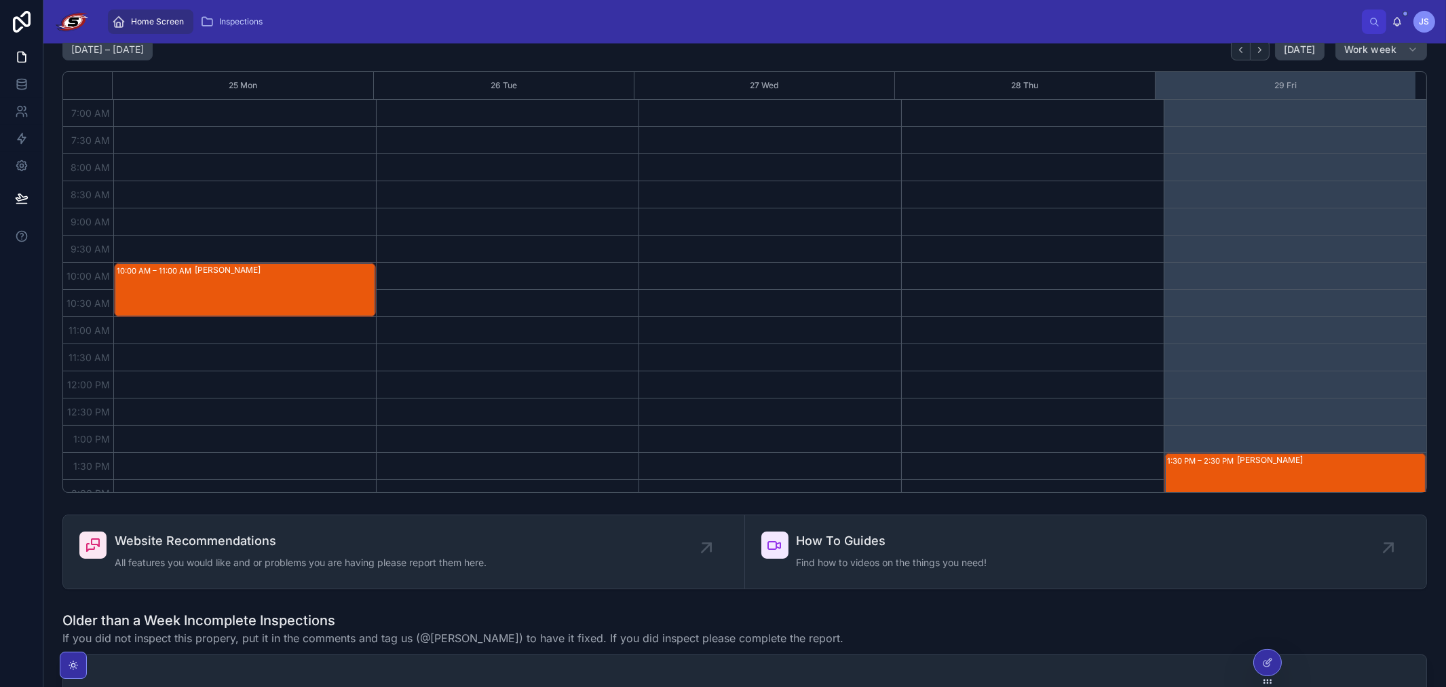
scroll to position [380, 0]
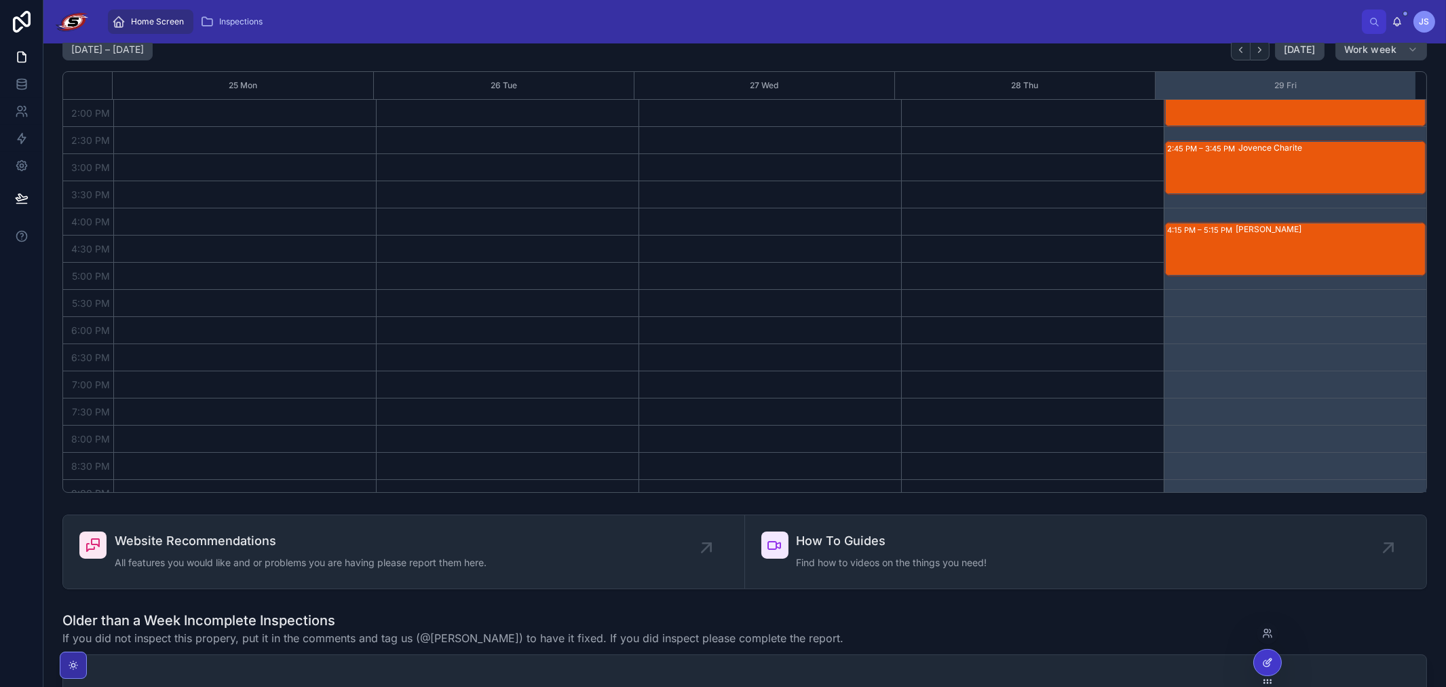
click at [1266, 661] on icon at bounding box center [1268, 662] width 11 height 11
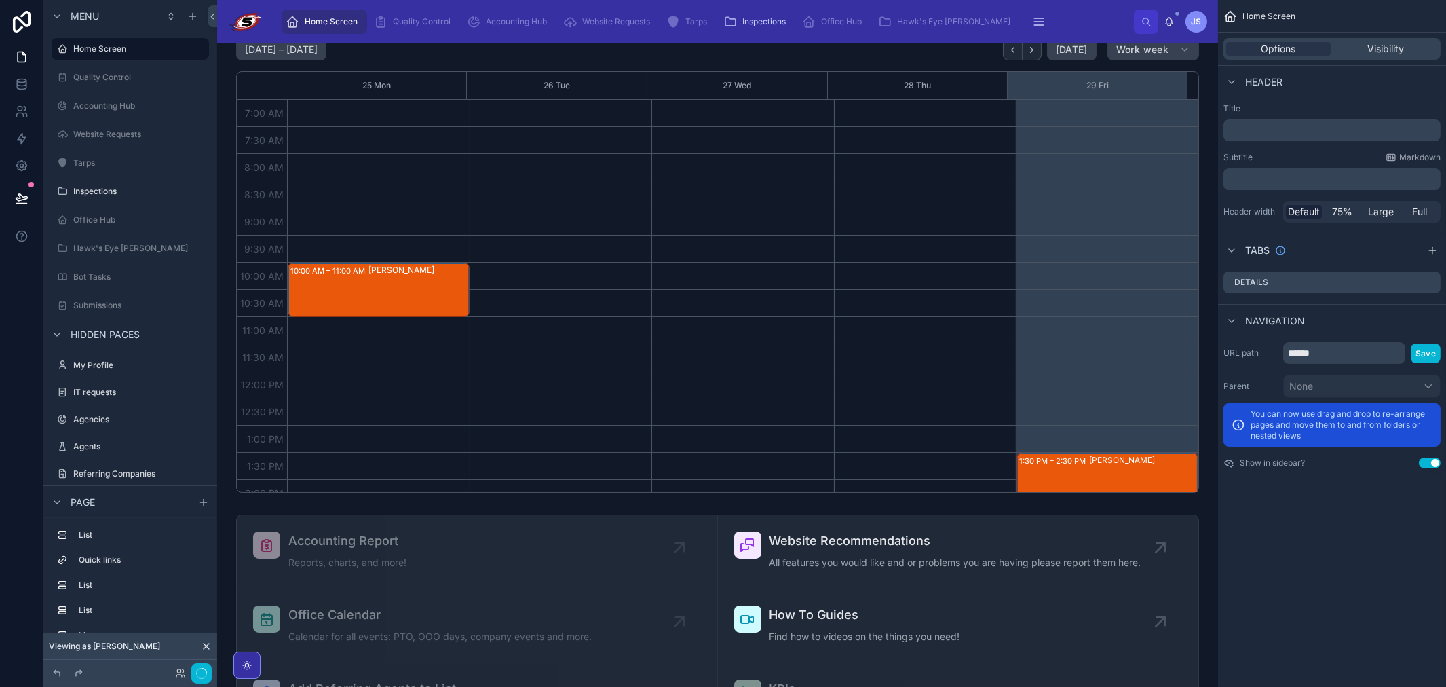
click at [204, 646] on icon at bounding box center [206, 646] width 11 height 11
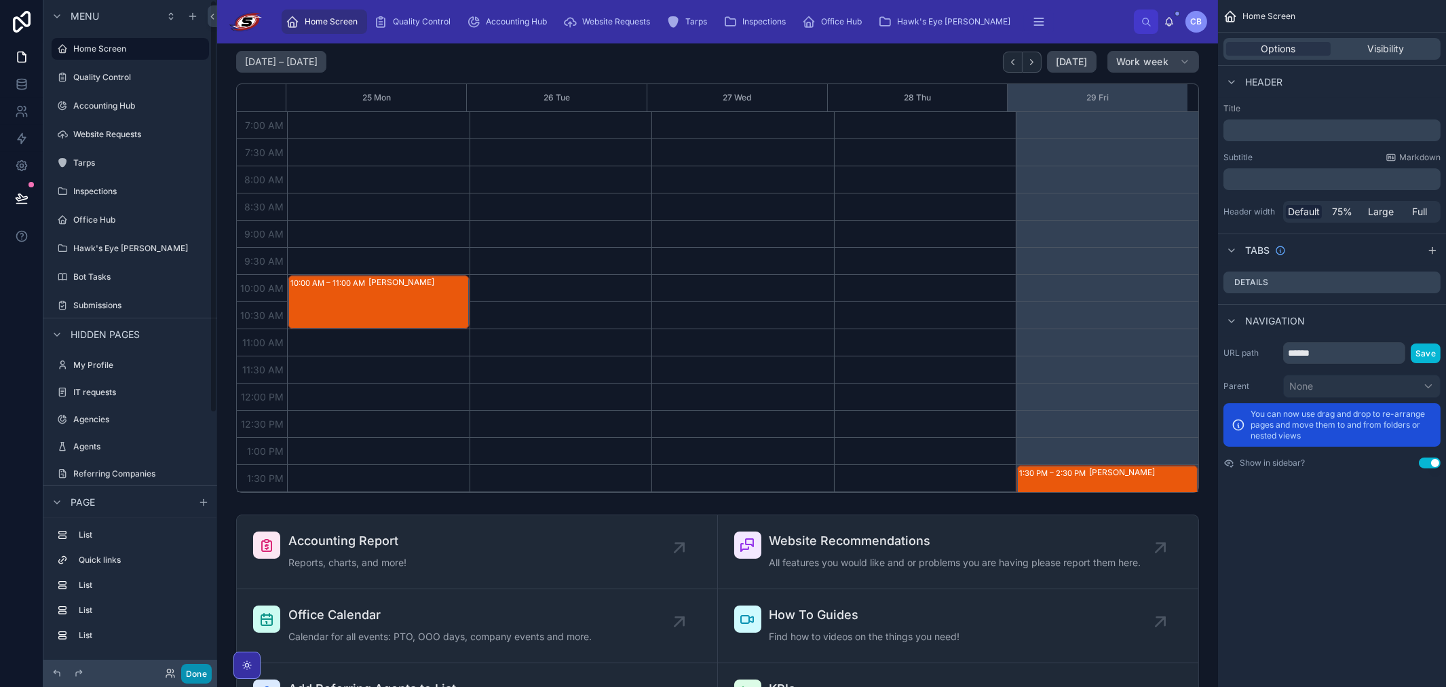
click at [206, 667] on button "Done" at bounding box center [196, 674] width 31 height 20
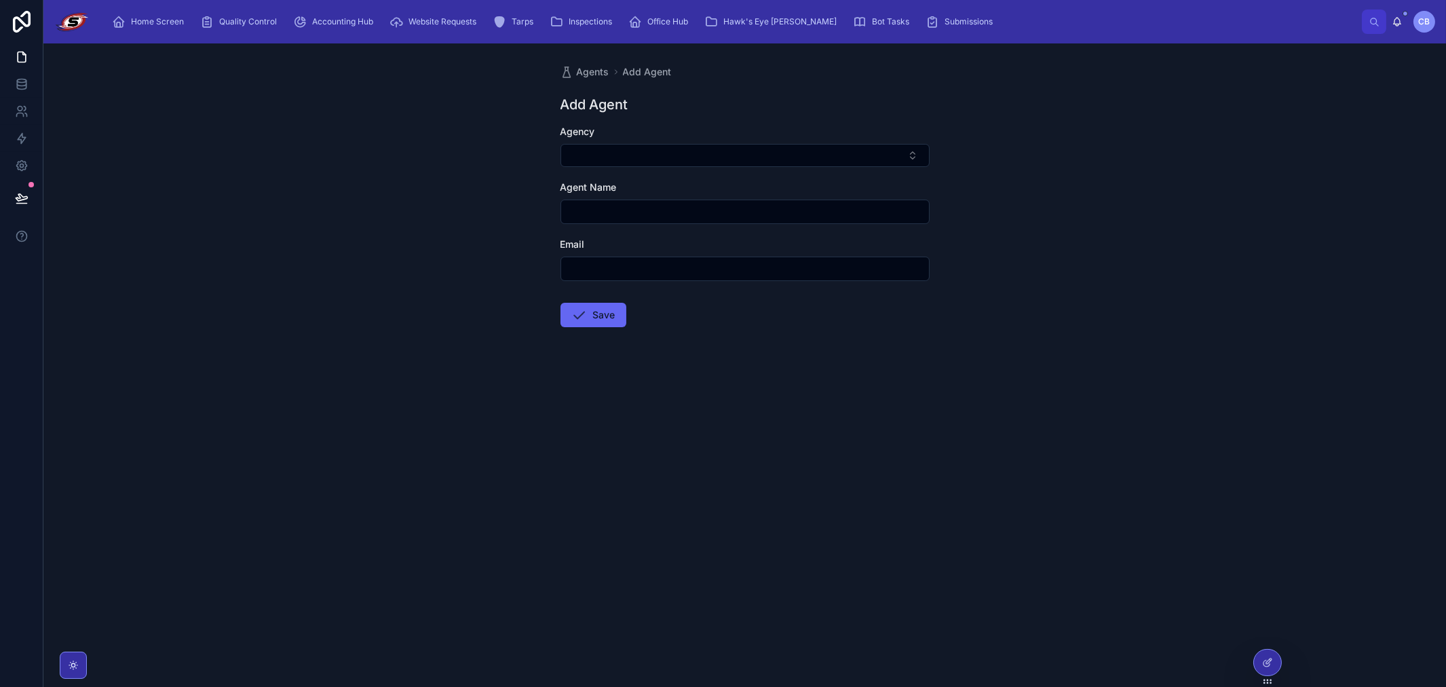
click at [37, 188] on div at bounding box center [21, 198] width 43 height 38
click at [31, 193] on button at bounding box center [22, 198] width 30 height 38
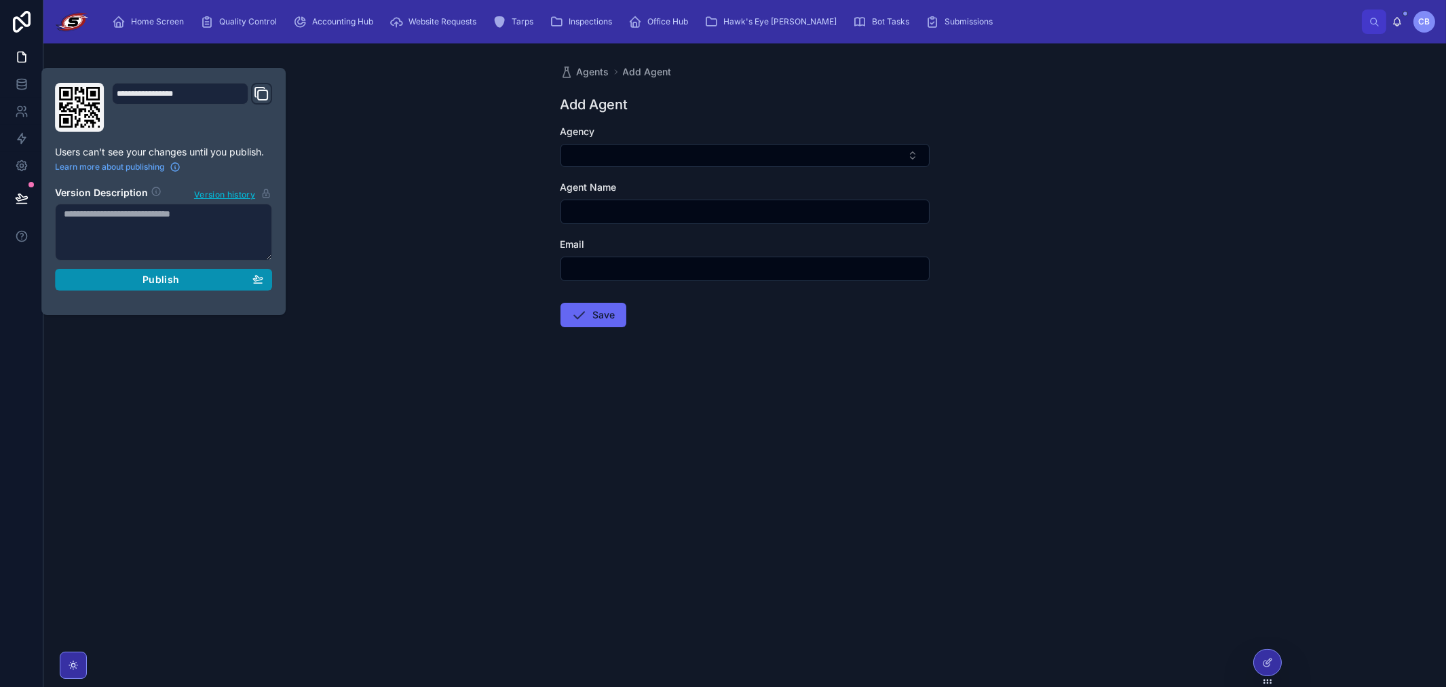
click at [113, 275] on div "Publish" at bounding box center [164, 280] width 200 height 12
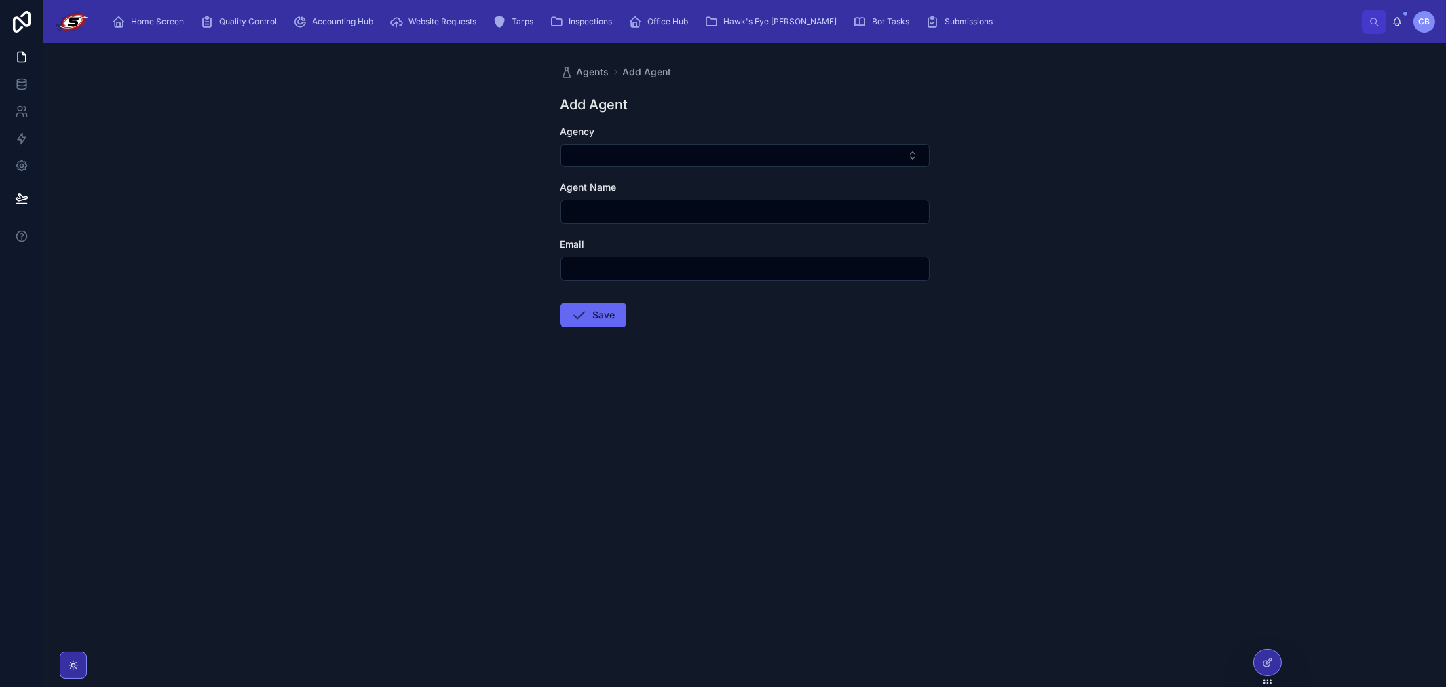
click at [397, 124] on div "Agents Add Agent Add Agent Agency Agent Name Email Save" at bounding box center [744, 364] width 1403 height 643
click at [145, 21] on span "Home Screen" at bounding box center [157, 21] width 53 height 11
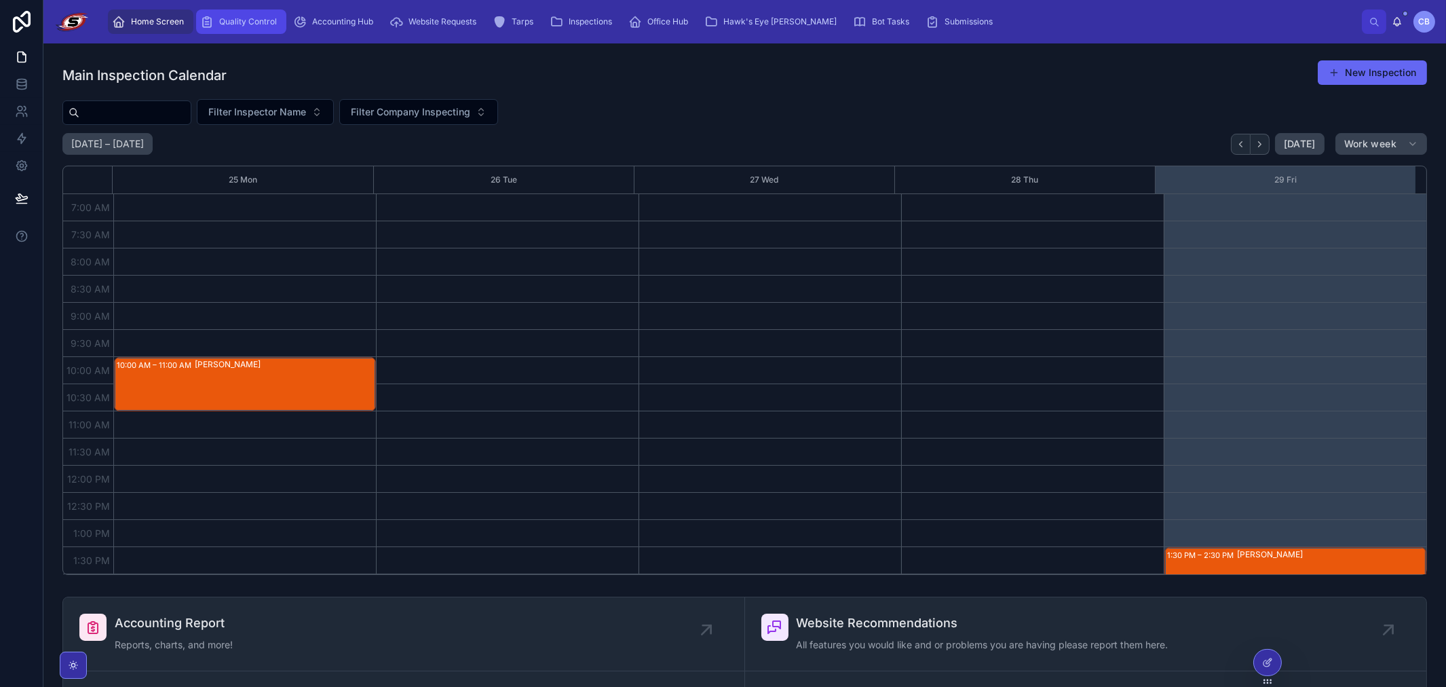
scroll to position [380, 0]
